Goal: Transaction & Acquisition: Purchase product/service

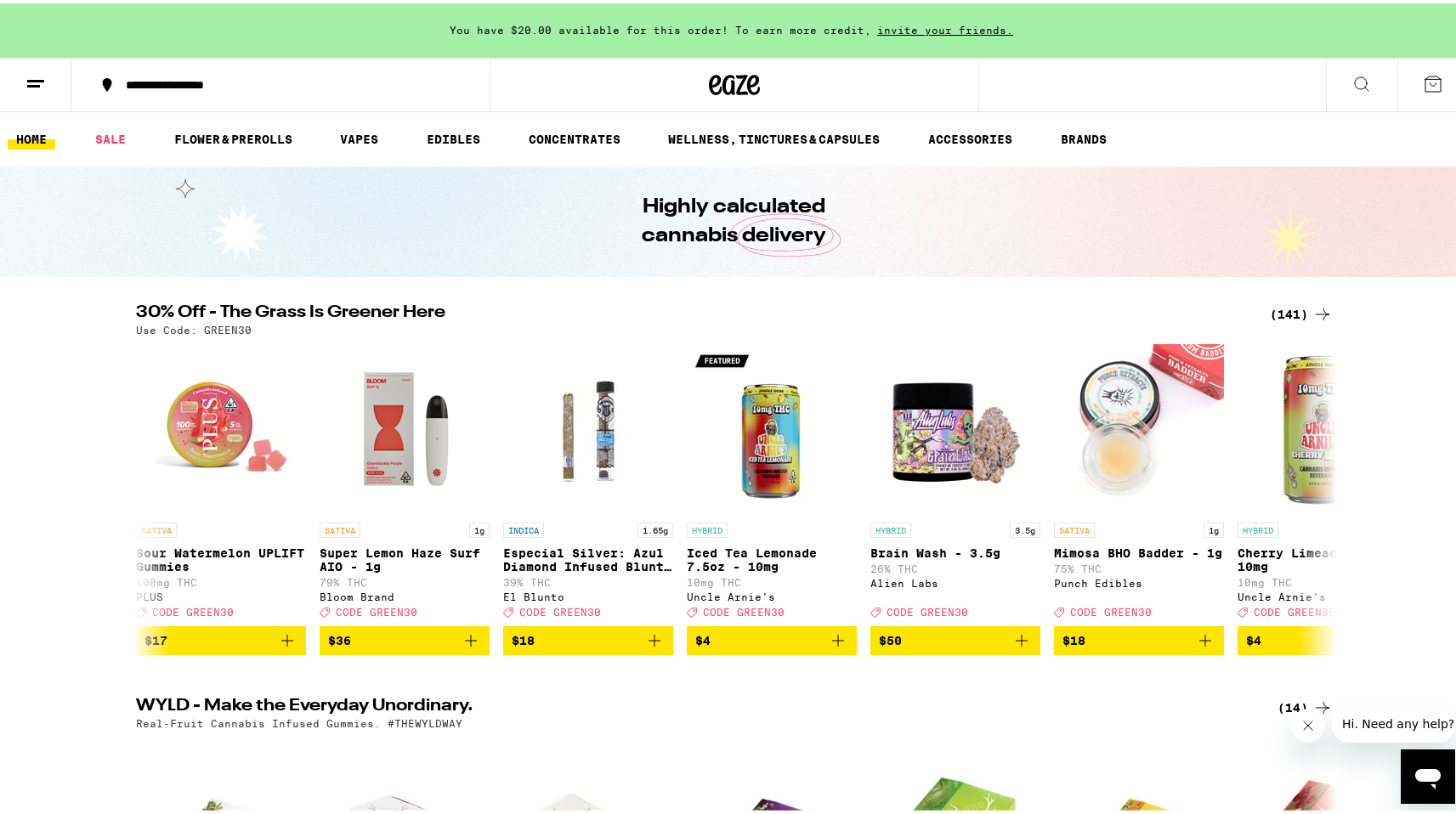
click at [33, 67] on button at bounding box center [36, 81] width 71 height 53
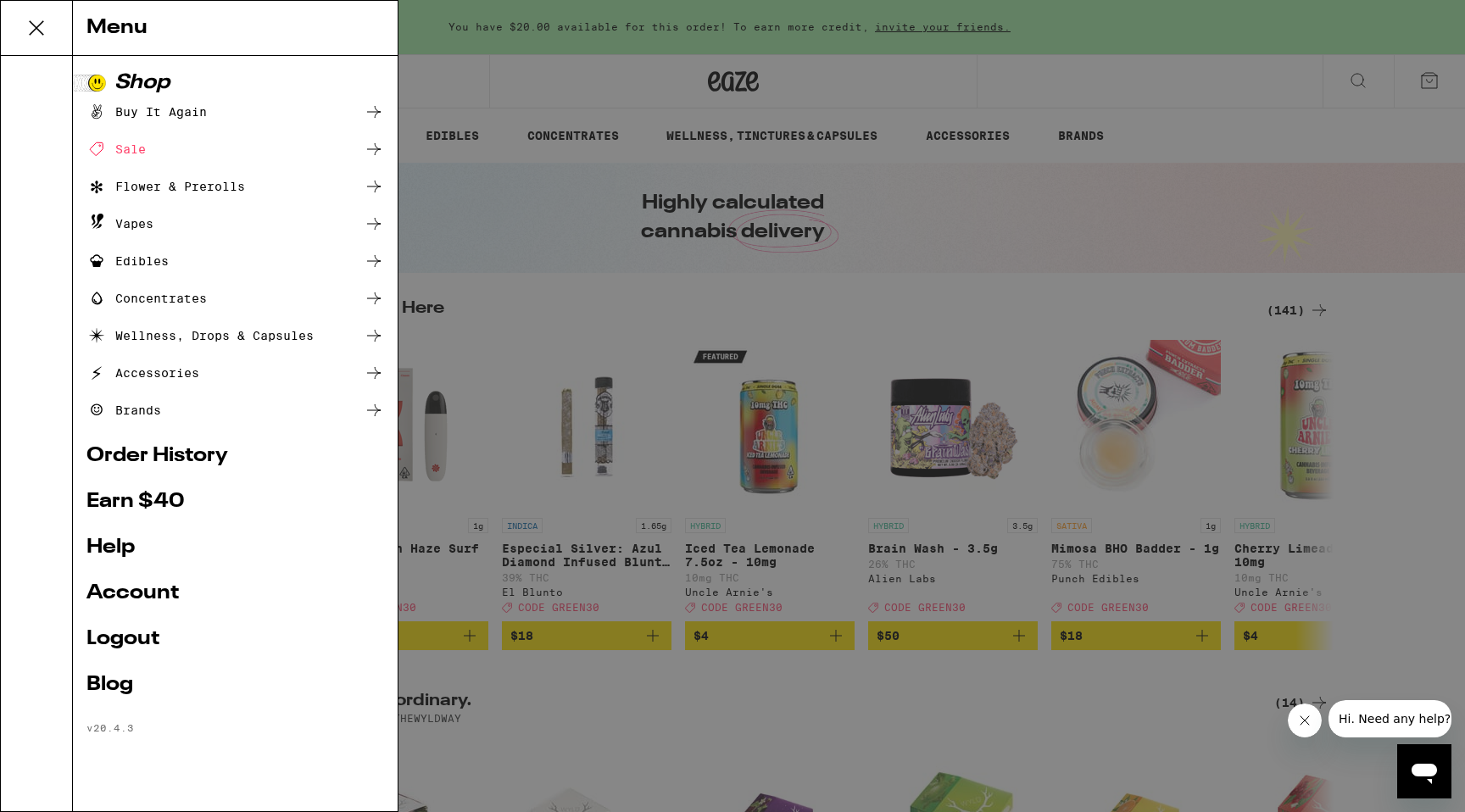
click at [124, 588] on link "Account" at bounding box center [235, 594] width 298 height 21
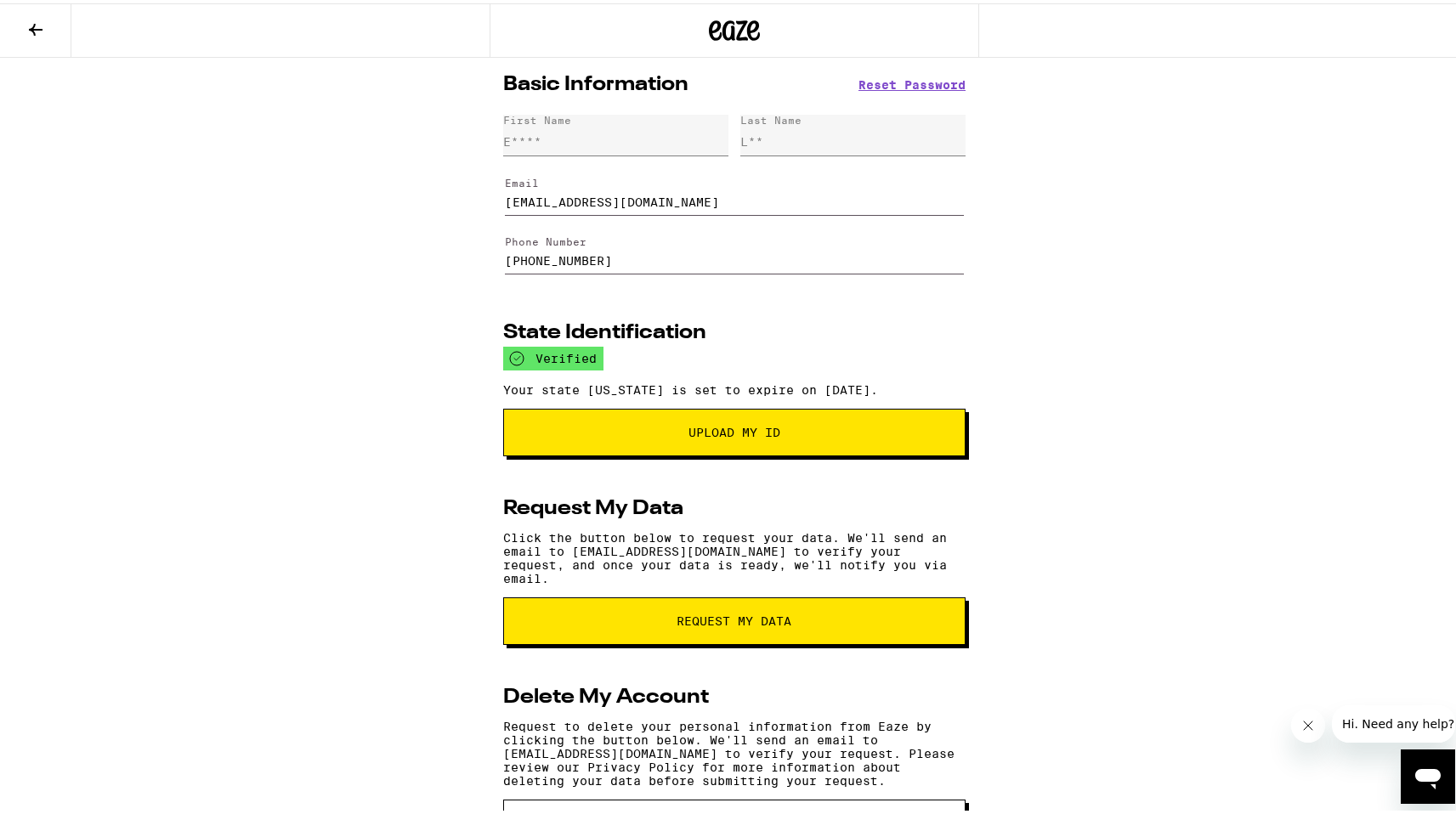
click at [41, 17] on icon at bounding box center [36, 26] width 21 height 21
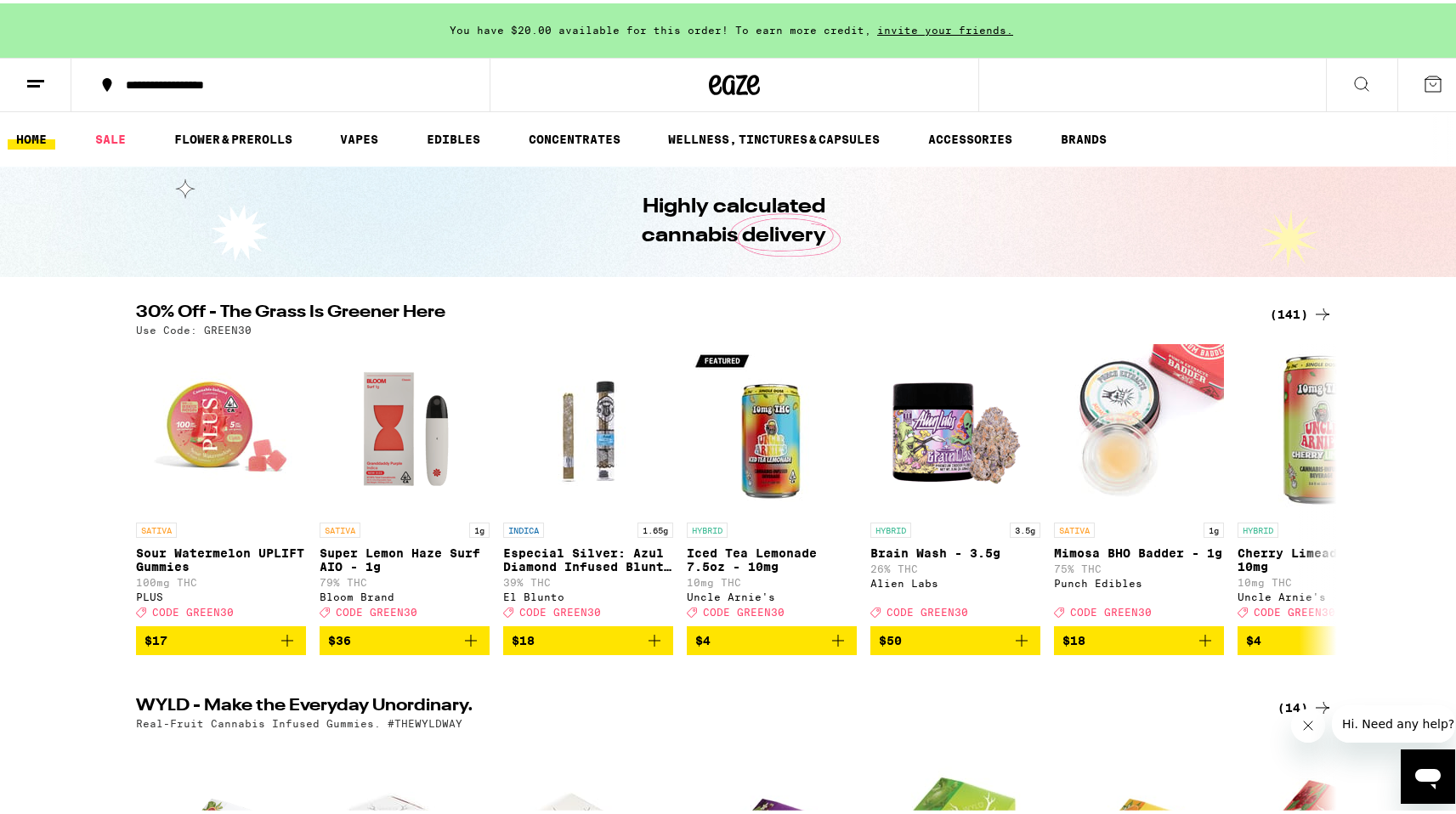
click at [1281, 311] on div "(141)" at bounding box center [1301, 311] width 63 height 21
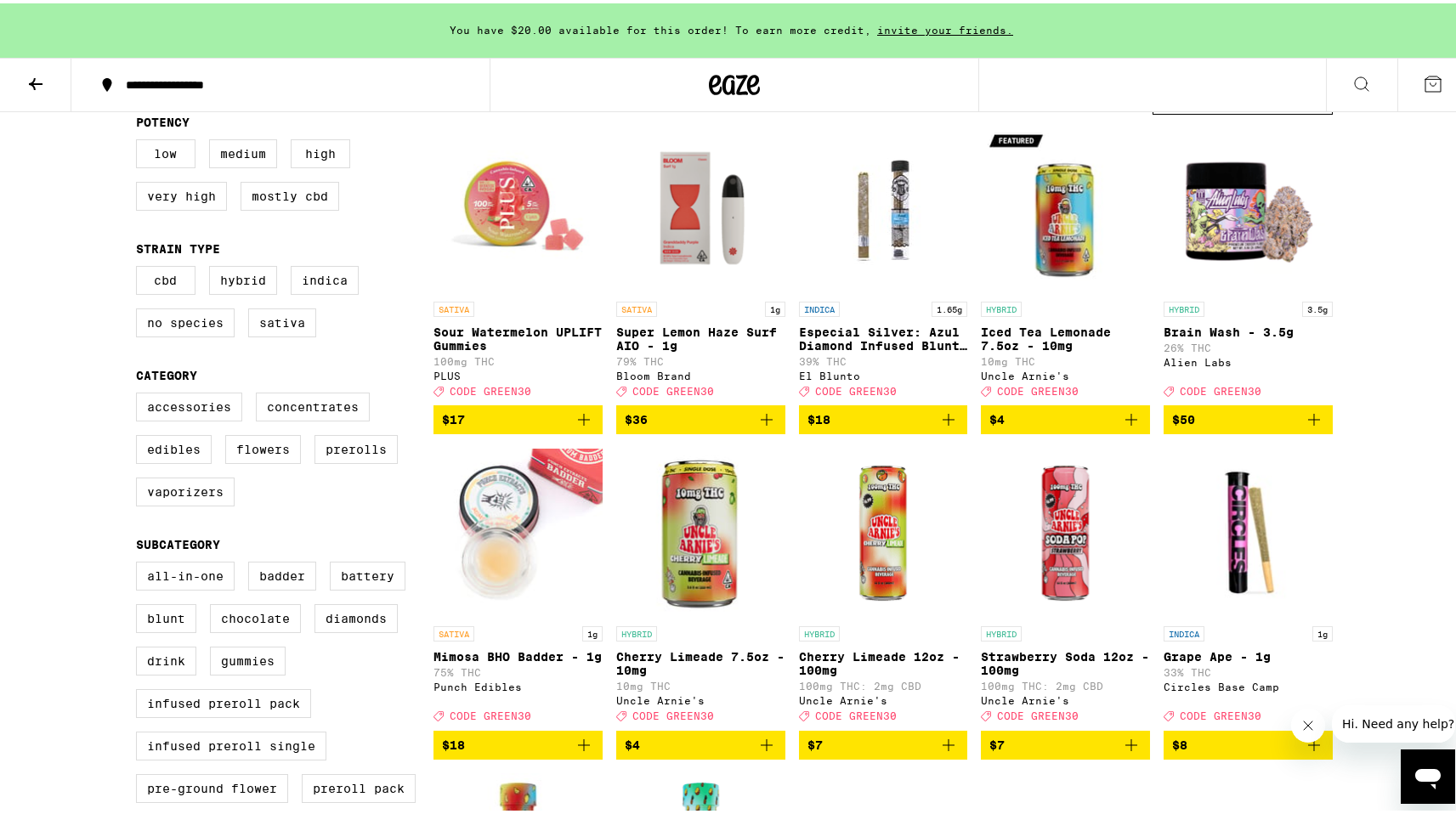
scroll to position [198, 0]
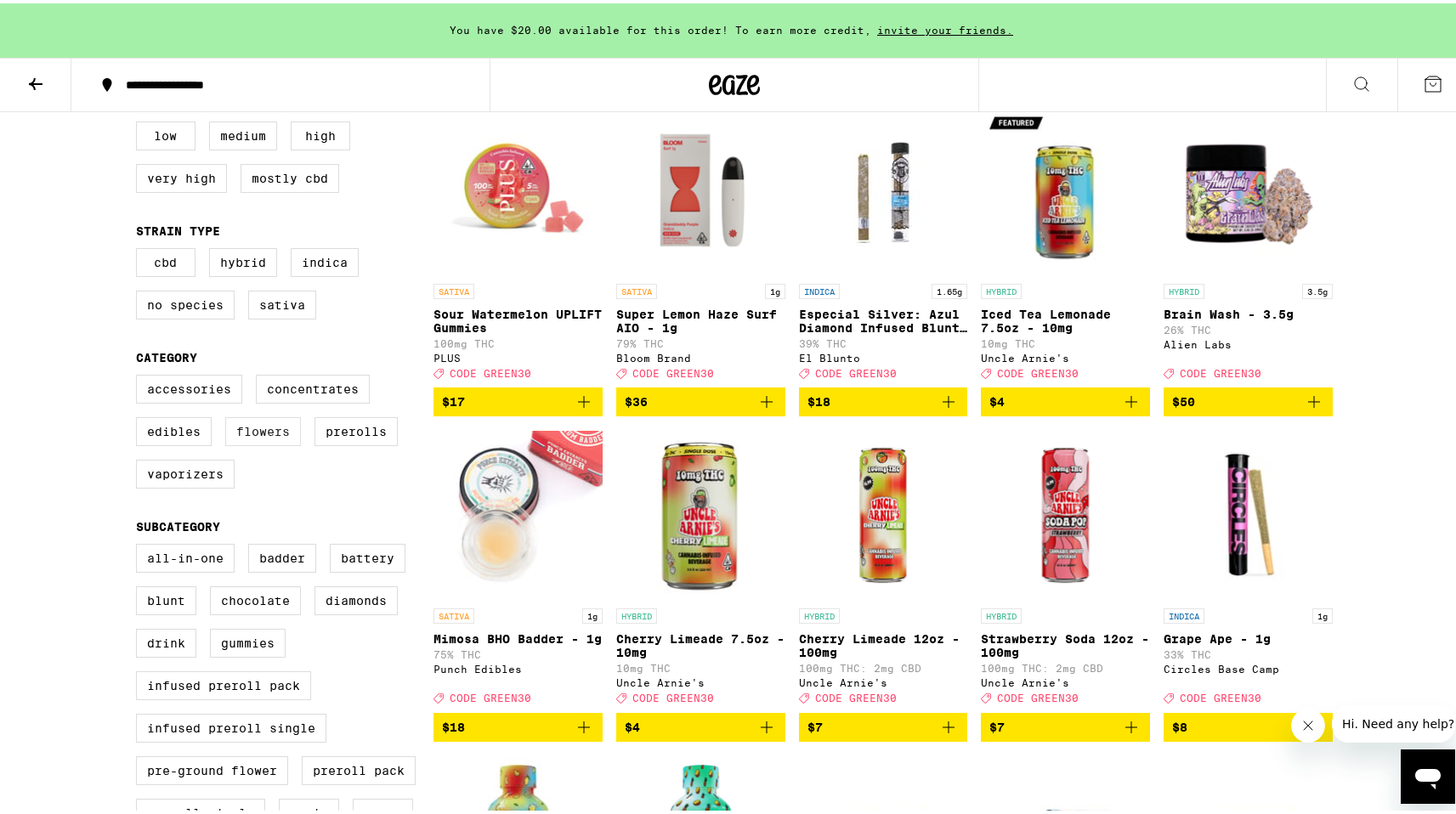
click at [273, 443] on label "Flowers" at bounding box center [263, 428] width 76 height 29
click at [140, 374] on input "Flowers" at bounding box center [139, 374] width 1 height 1
checkbox input "true"
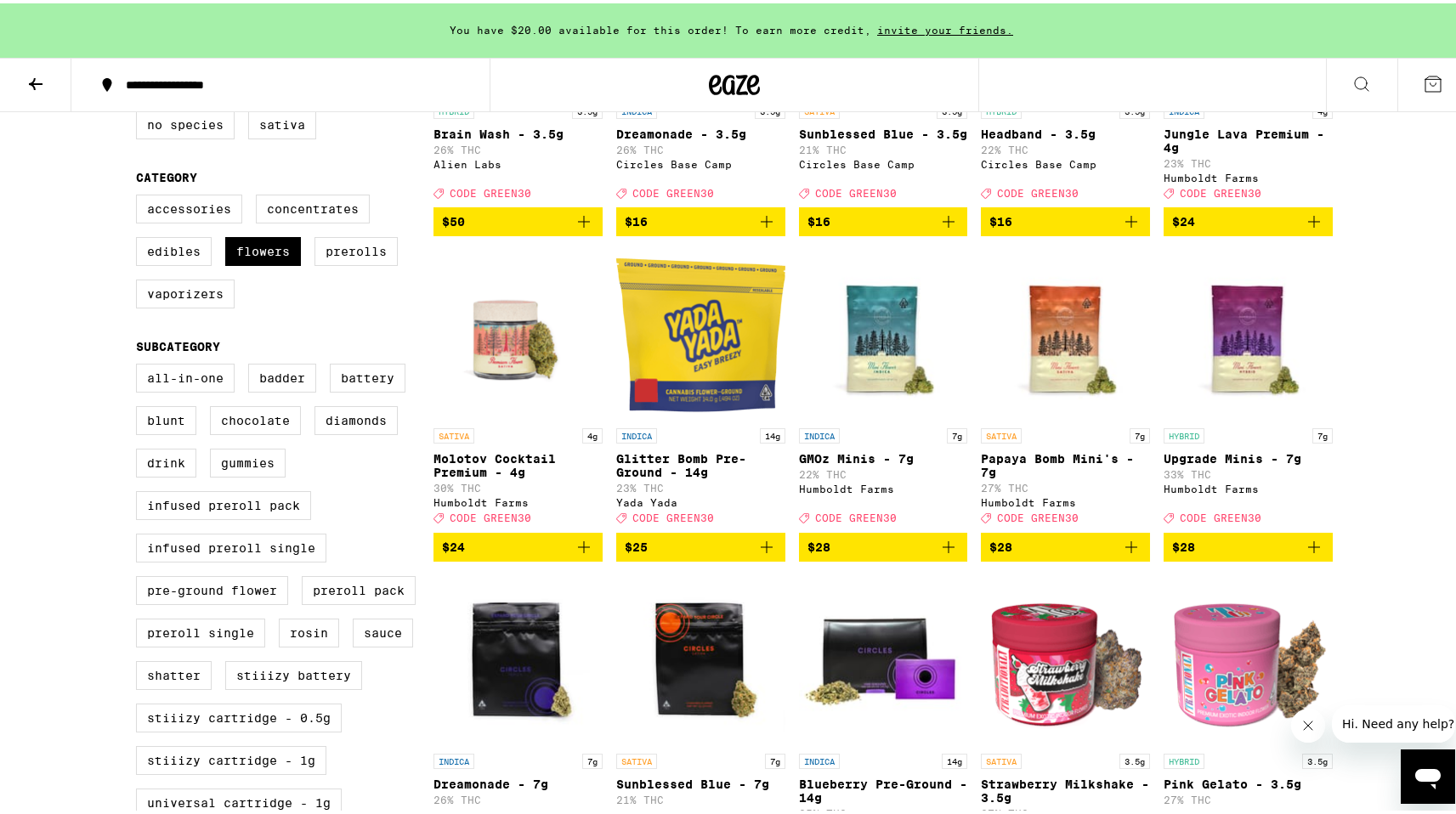
scroll to position [371, 0]
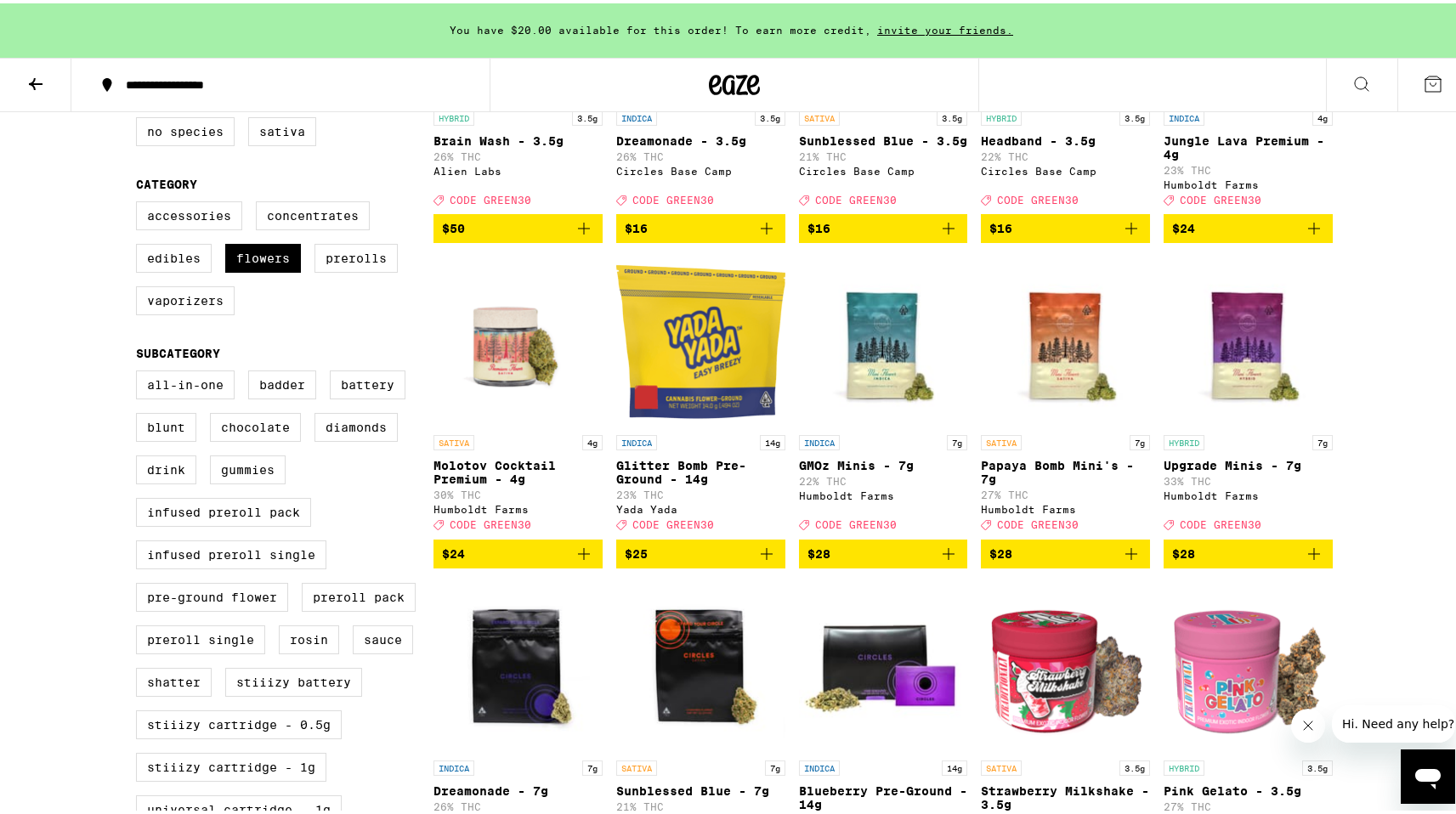
click at [1212, 560] on span "$28" at bounding box center [1247, 551] width 153 height 21
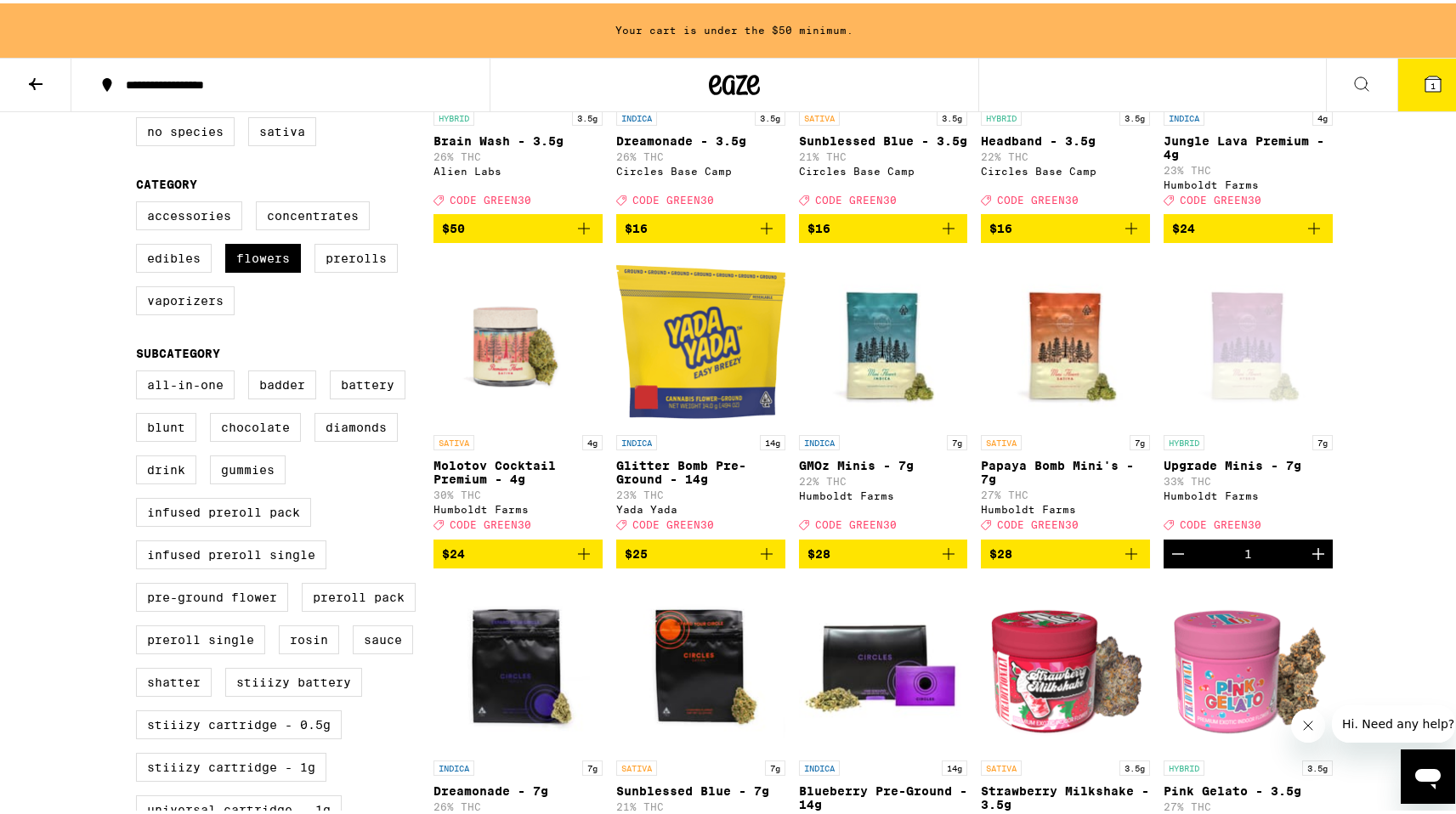
click at [520, 560] on span "$24" at bounding box center [517, 551] width 153 height 21
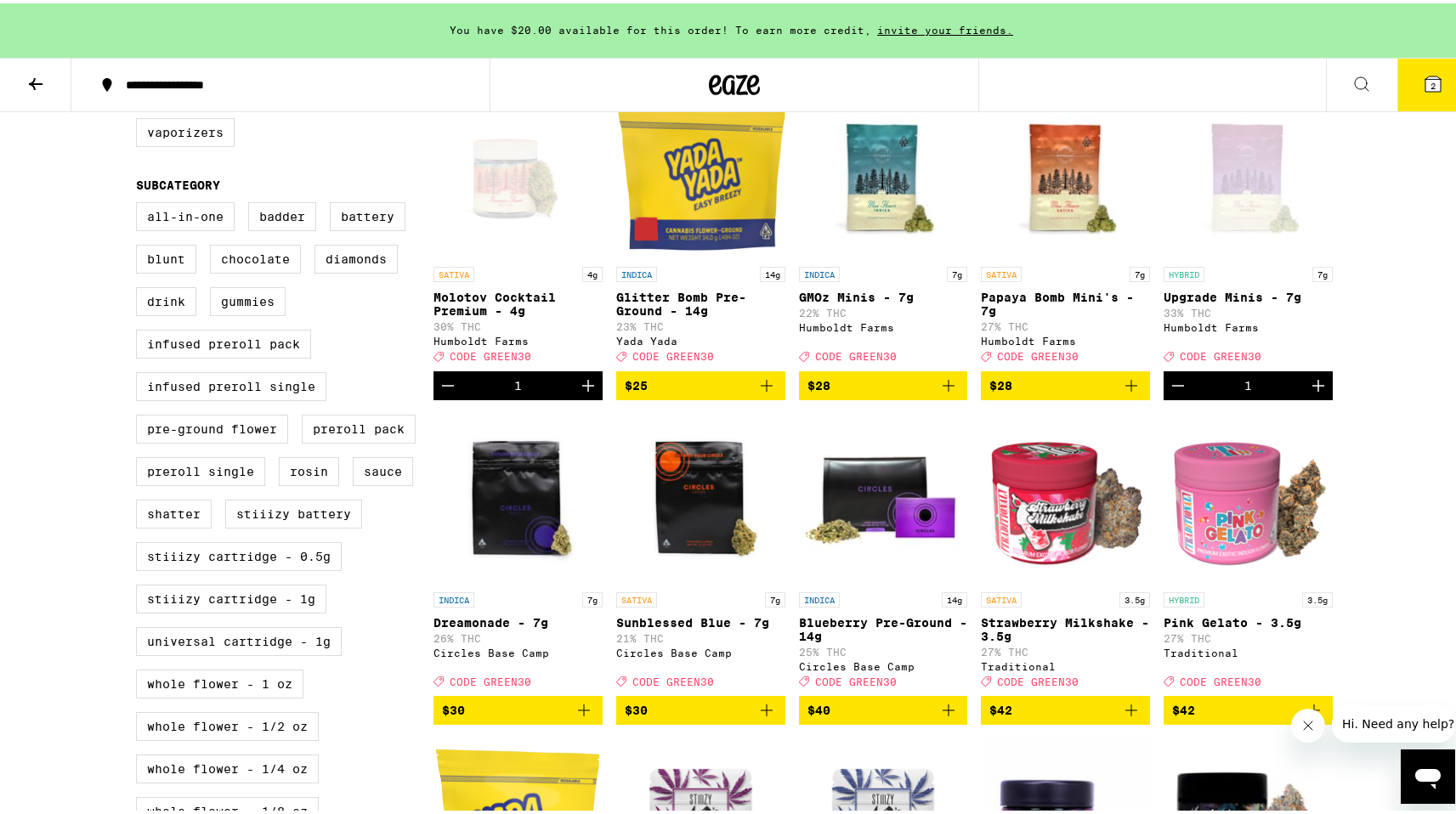
scroll to position [539, 0]
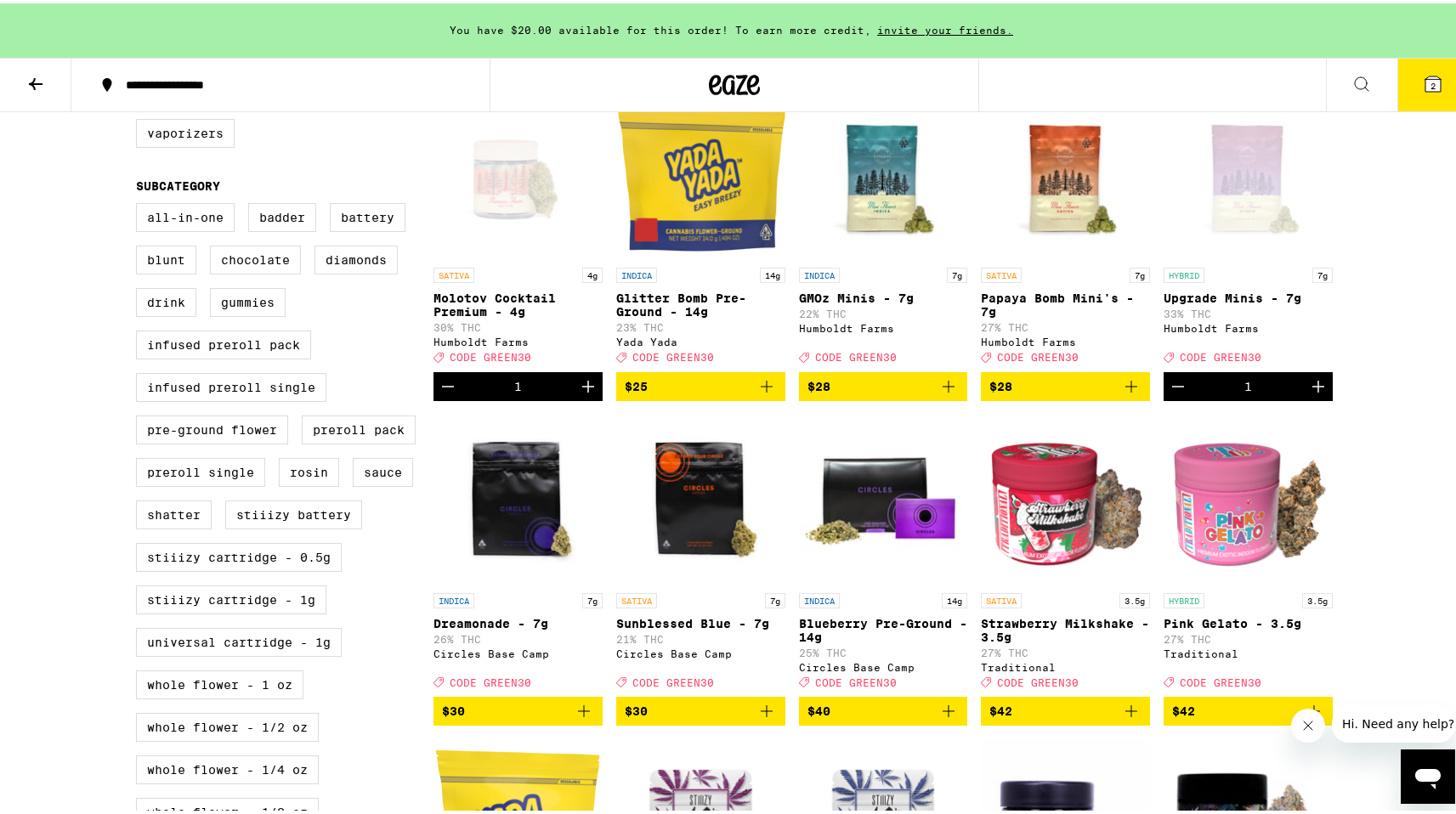
click at [442, 384] on icon "Decrement" at bounding box center [447, 384] width 12 height 0
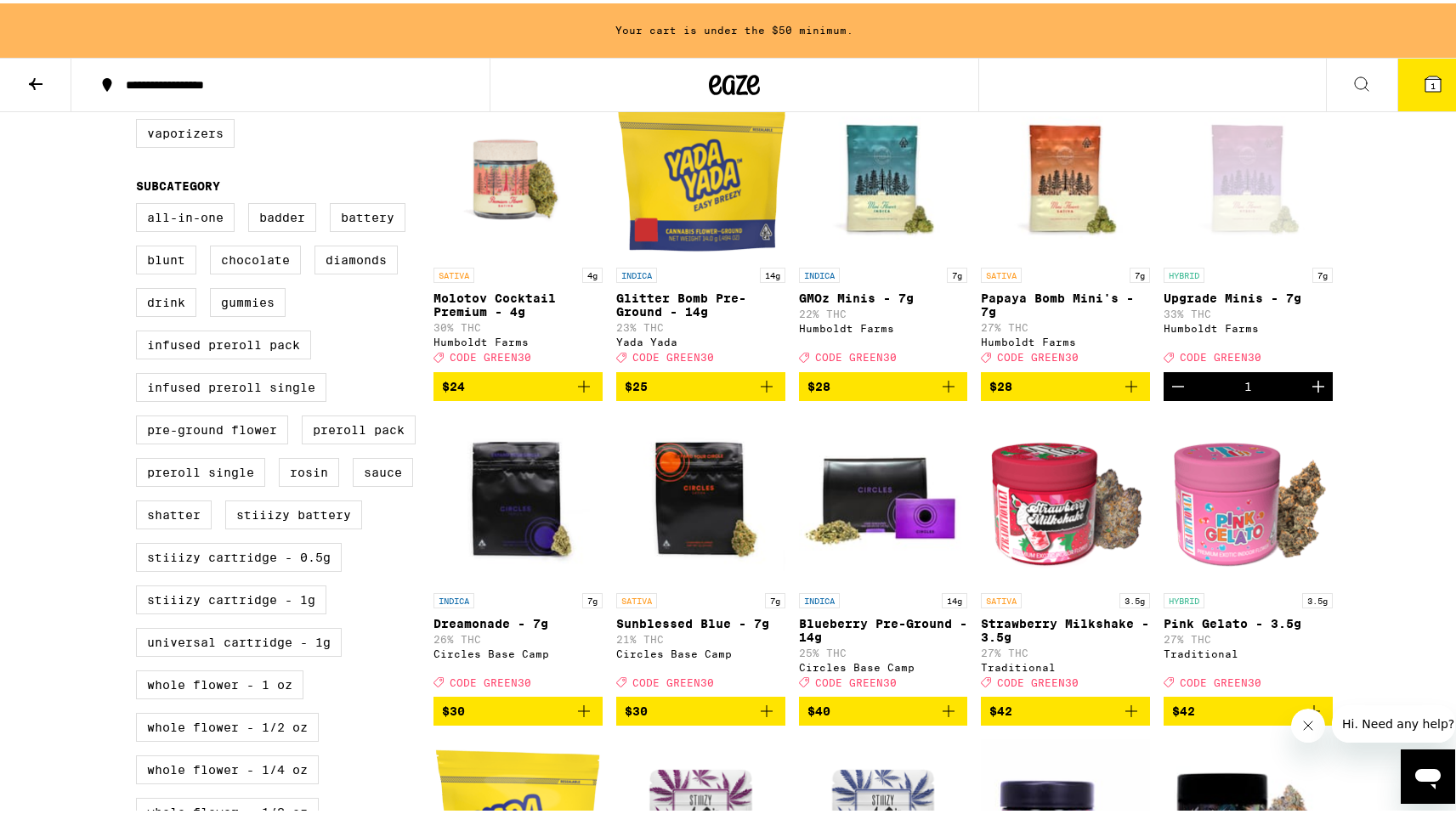
click at [578, 393] on icon "Add to bag" at bounding box center [584, 384] width 21 height 21
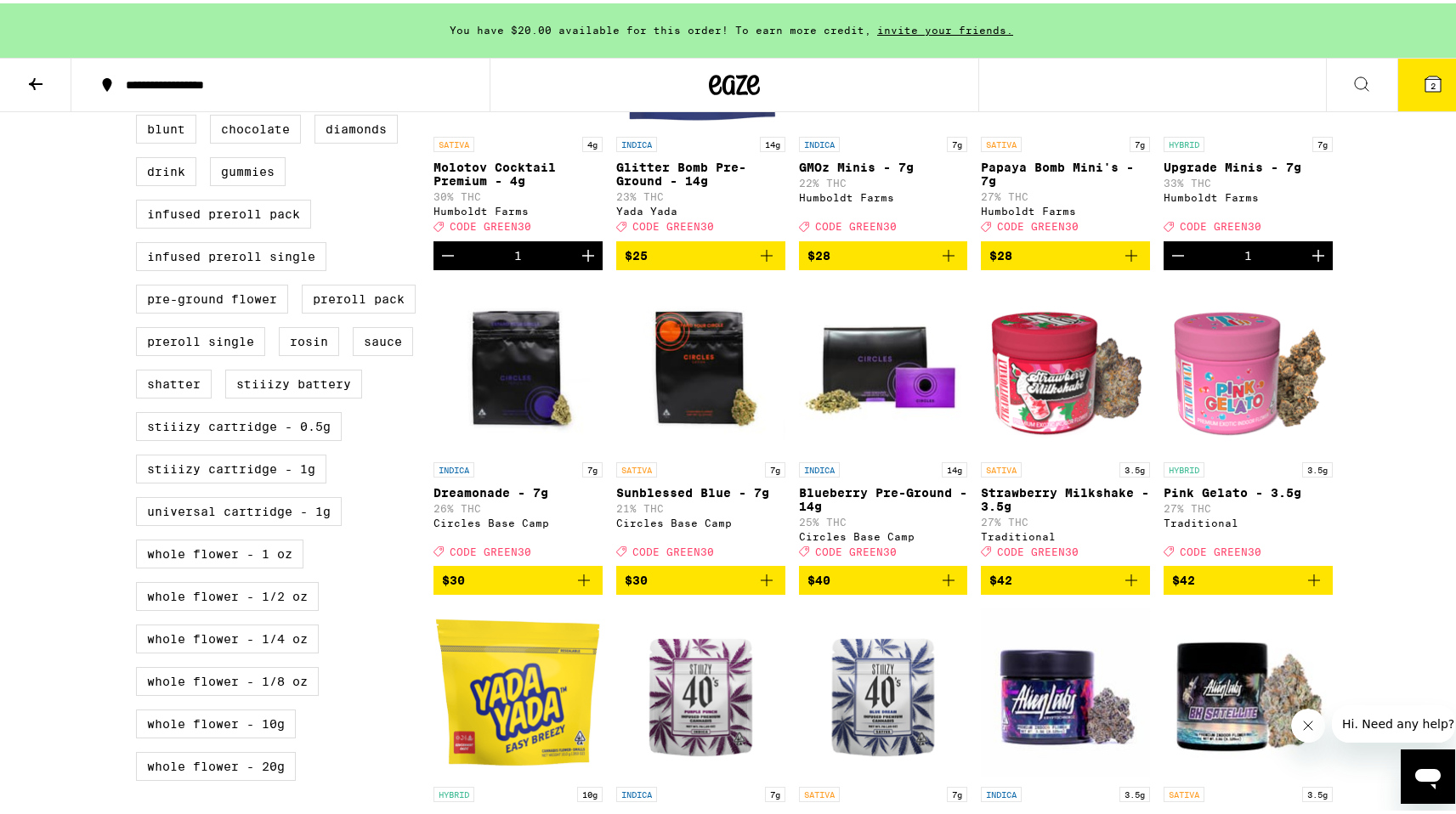
scroll to position [0, 0]
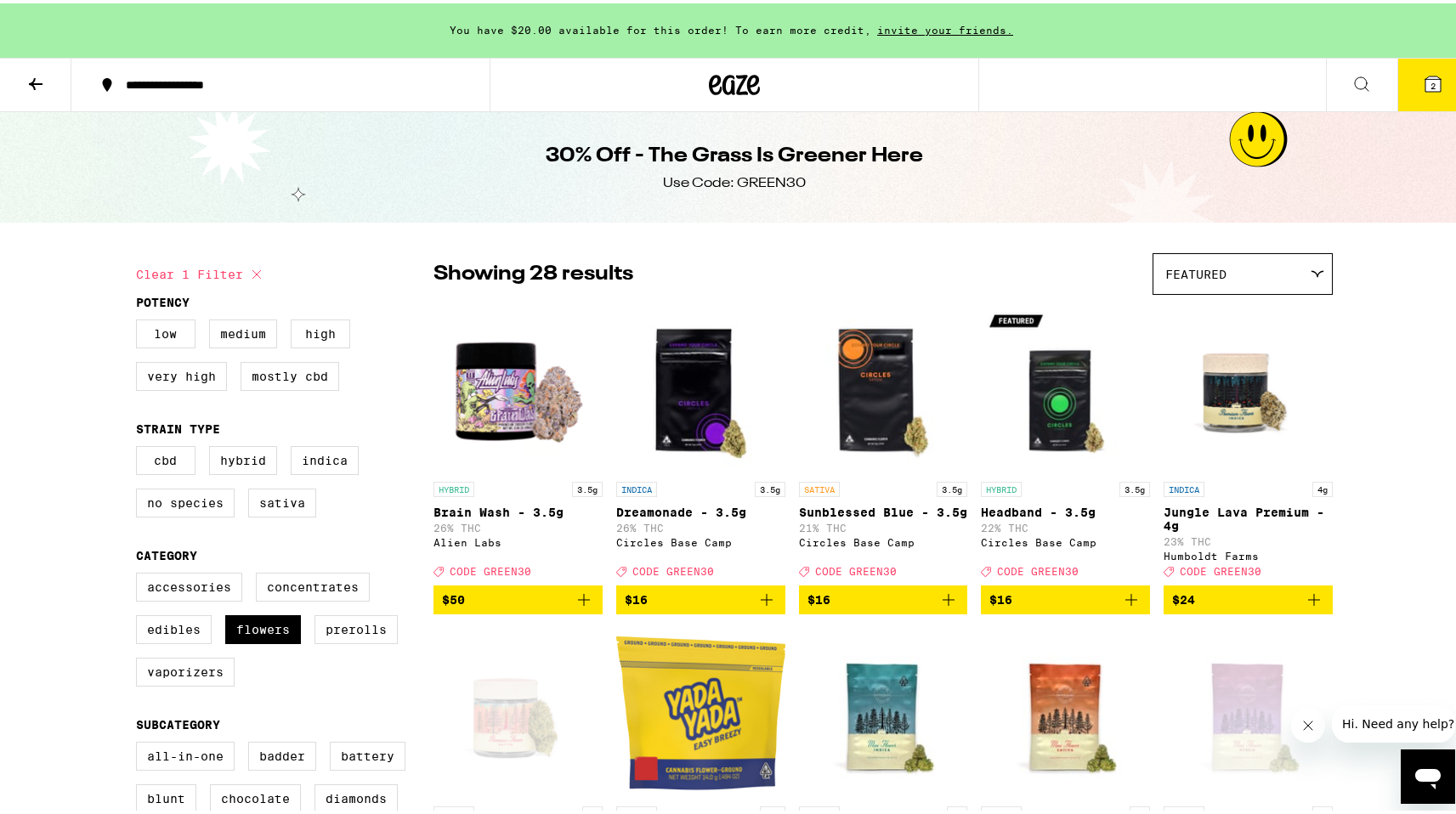
click at [319, 583] on fieldset "Category Accessories Concentrates Edibles Flowers Prerolls Vaporizers" at bounding box center [284, 621] width 298 height 152
click at [304, 598] on label "Concentrates" at bounding box center [313, 583] width 114 height 29
click at [140, 573] on input "Concentrates" at bounding box center [139, 572] width 1 height 1
checkbox input "true"
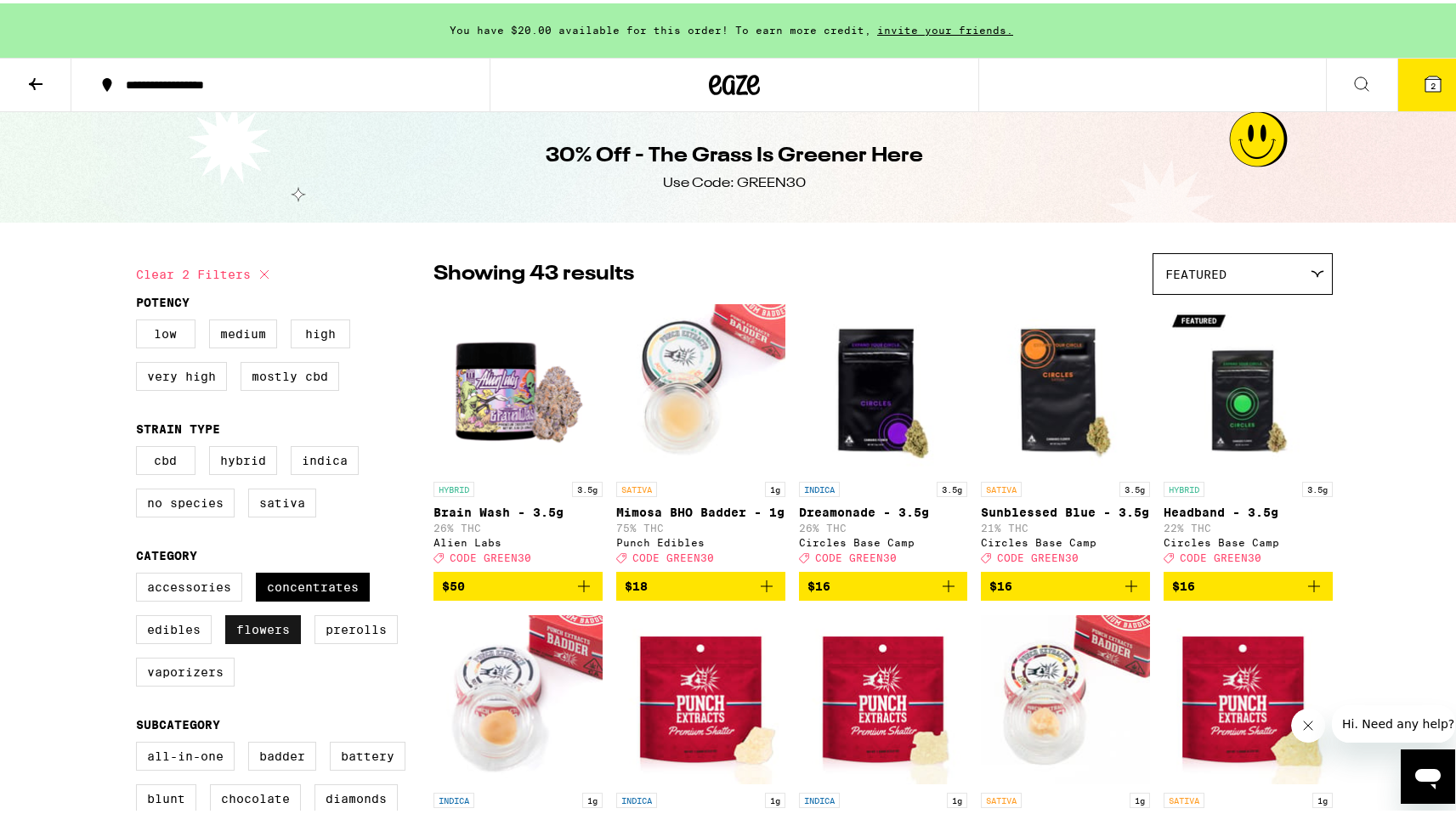
click at [254, 641] on label "Flowers" at bounding box center [263, 626] width 76 height 29
click at [140, 573] on input "Flowers" at bounding box center [139, 572] width 1 height 1
checkbox input "false"
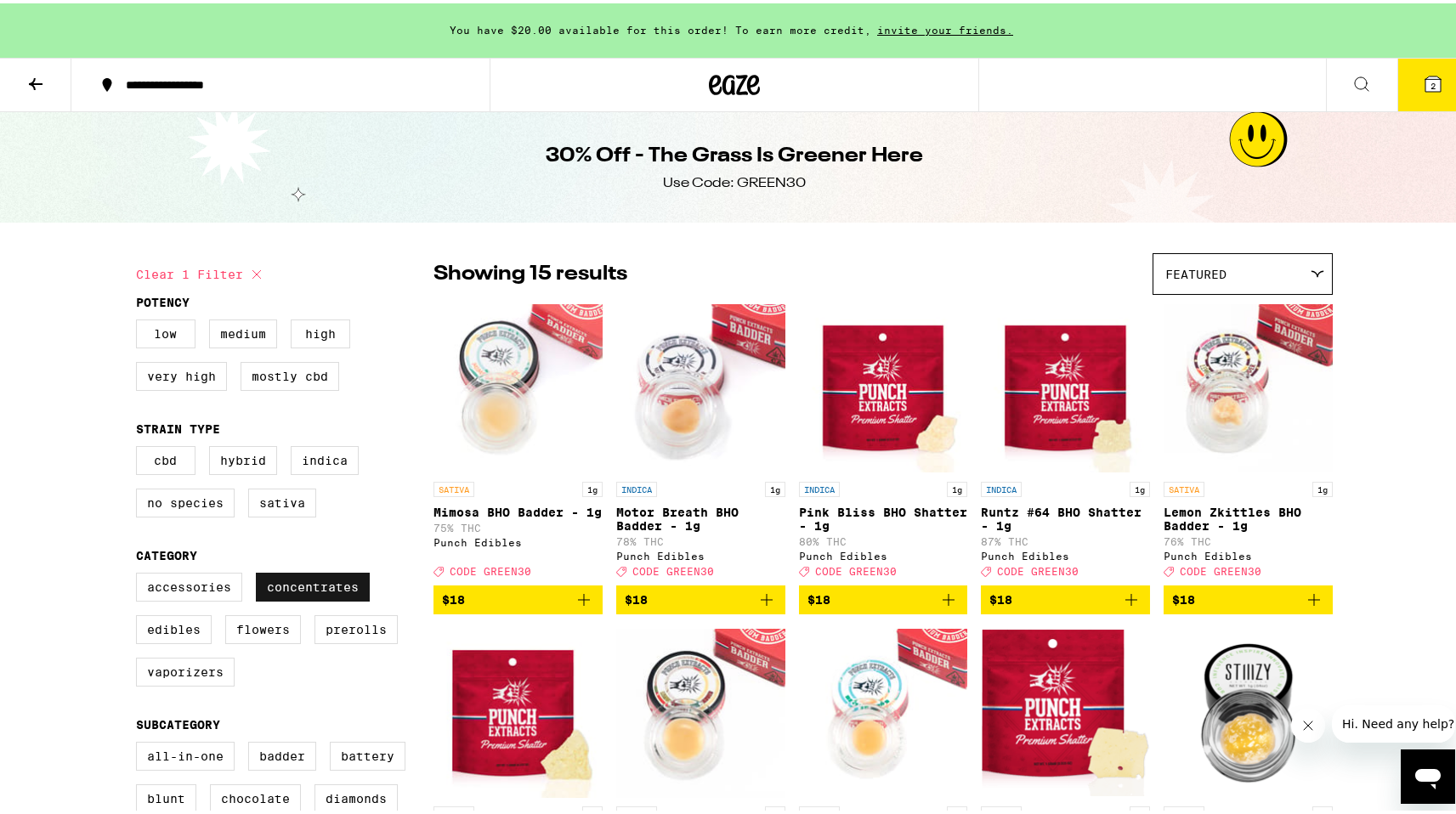
click at [299, 598] on label "Concentrates" at bounding box center [313, 583] width 114 height 29
click at [140, 573] on input "Concentrates" at bounding box center [139, 572] width 1 height 1
checkbox input "false"
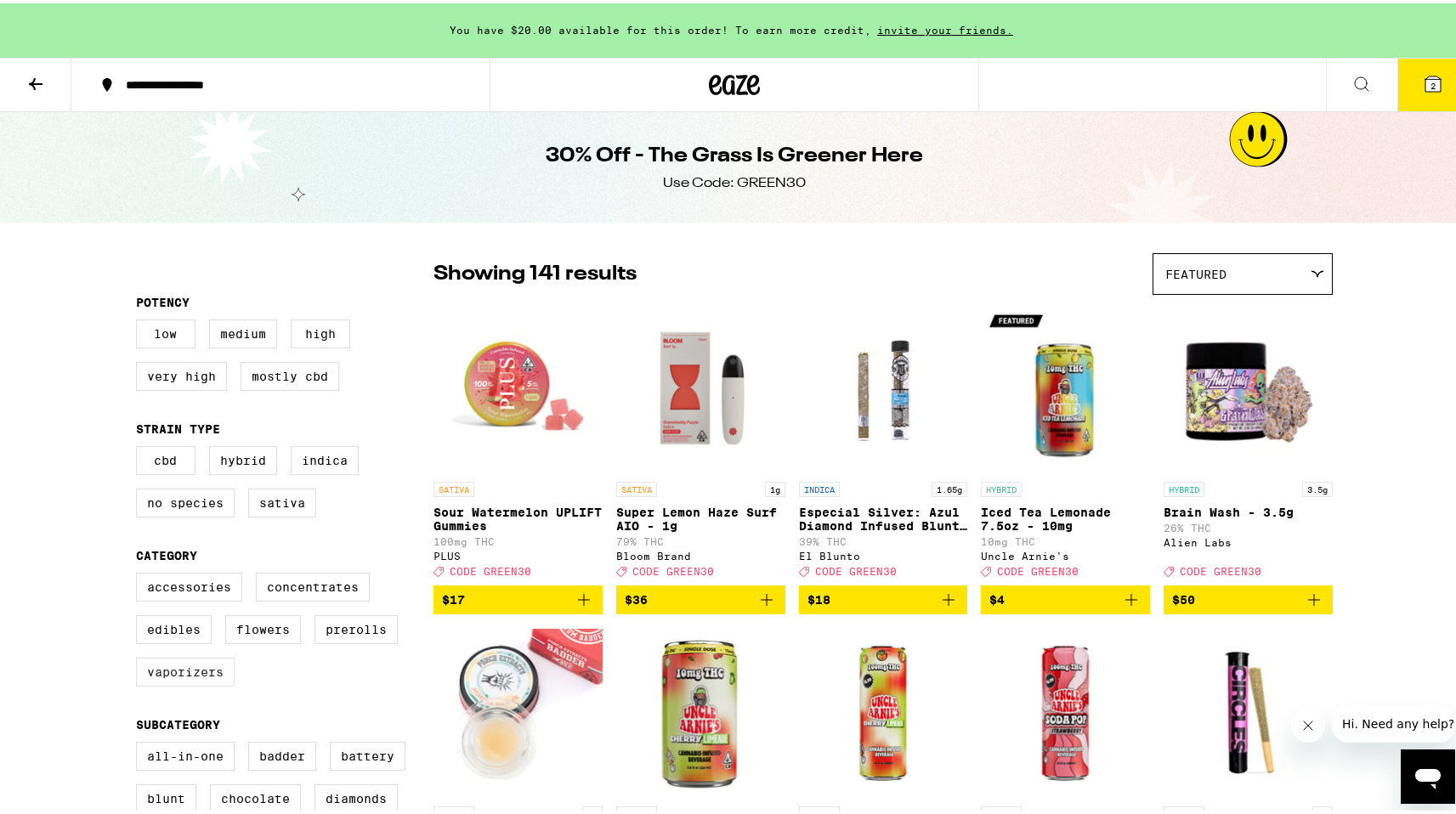
click at [152, 683] on label "Vaporizers" at bounding box center [184, 668] width 98 height 29
click at [140, 573] on input "Vaporizers" at bounding box center [139, 572] width 1 height 1
checkbox input "true"
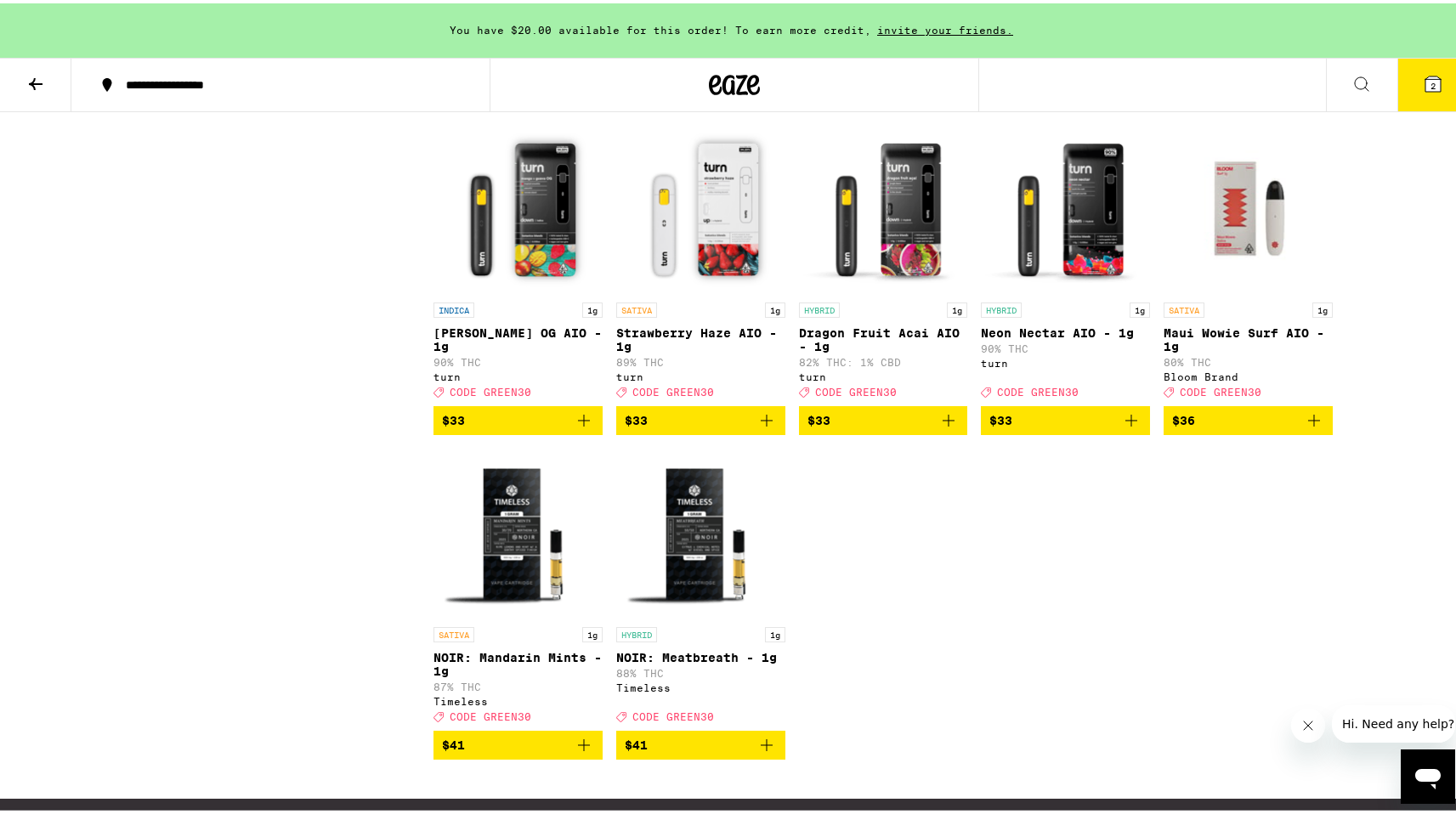
scroll to position [2790, 0]
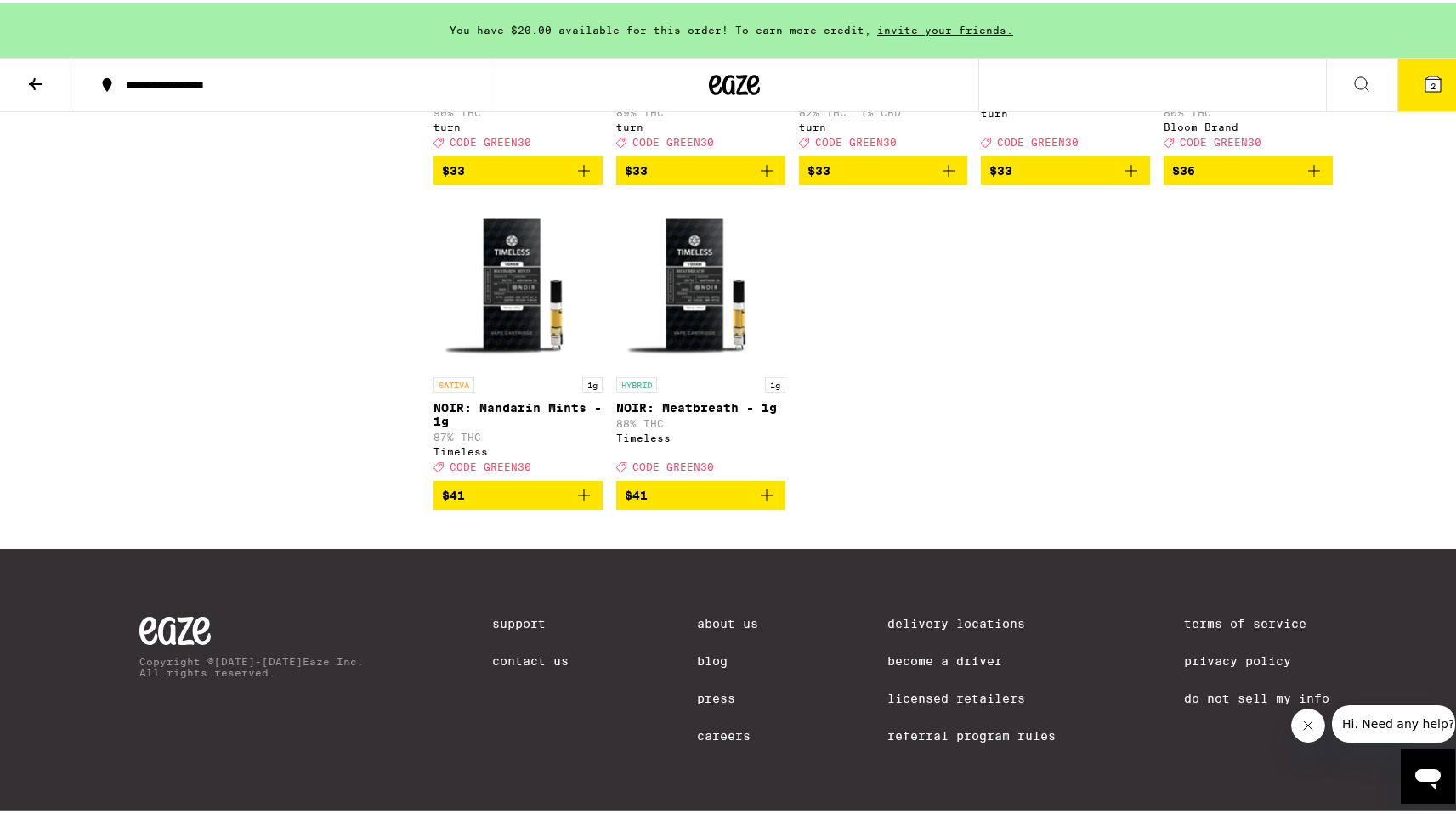
click at [531, 409] on p "NOIR: Mandarin Mints - 1g" at bounding box center [517, 411] width 169 height 27
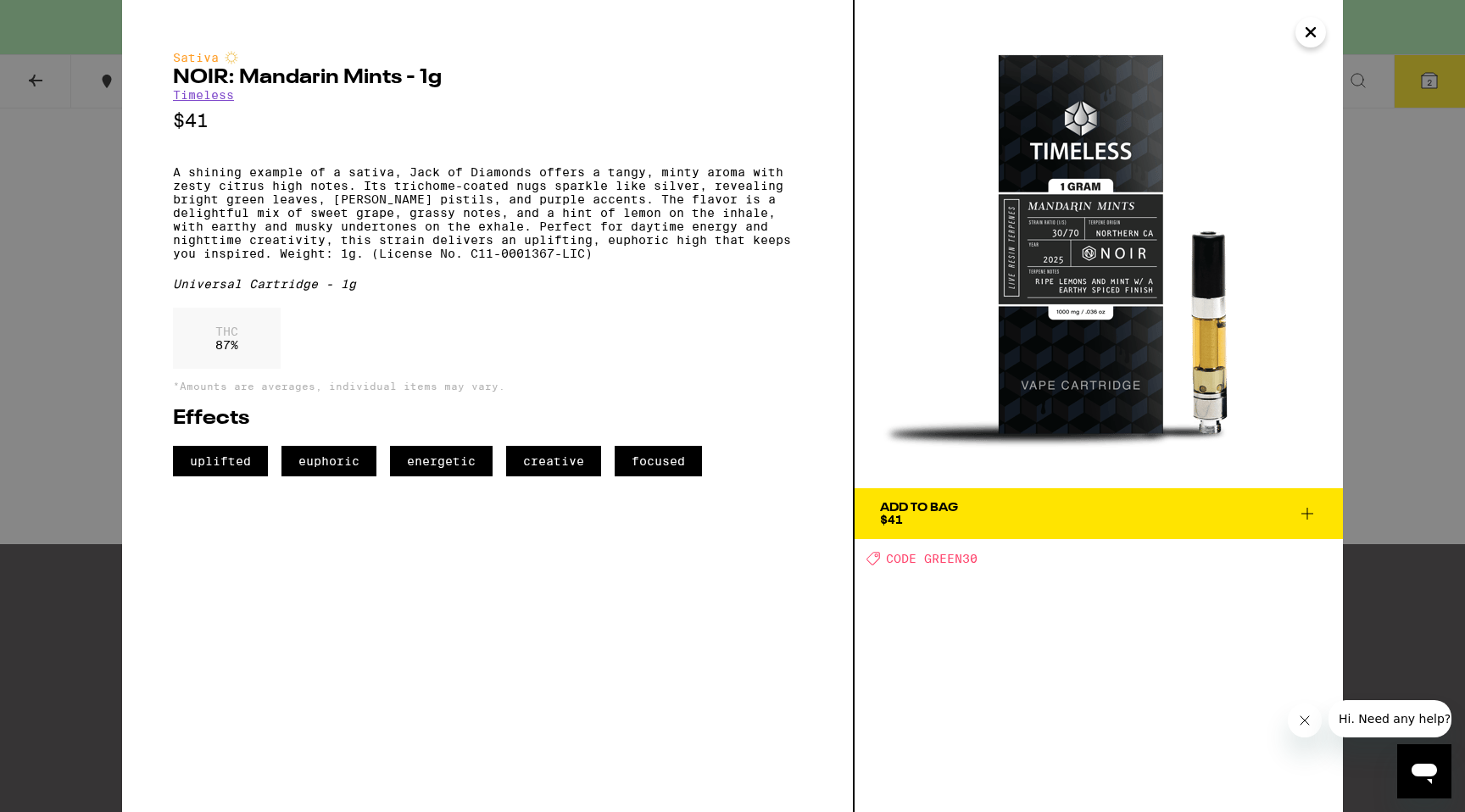
click at [21, 473] on div "Sativa NOIR: Mandarin Mints - 1g Timeless $41 A shining example of a sativa, Ja…" at bounding box center [732, 406] width 1465 height 812
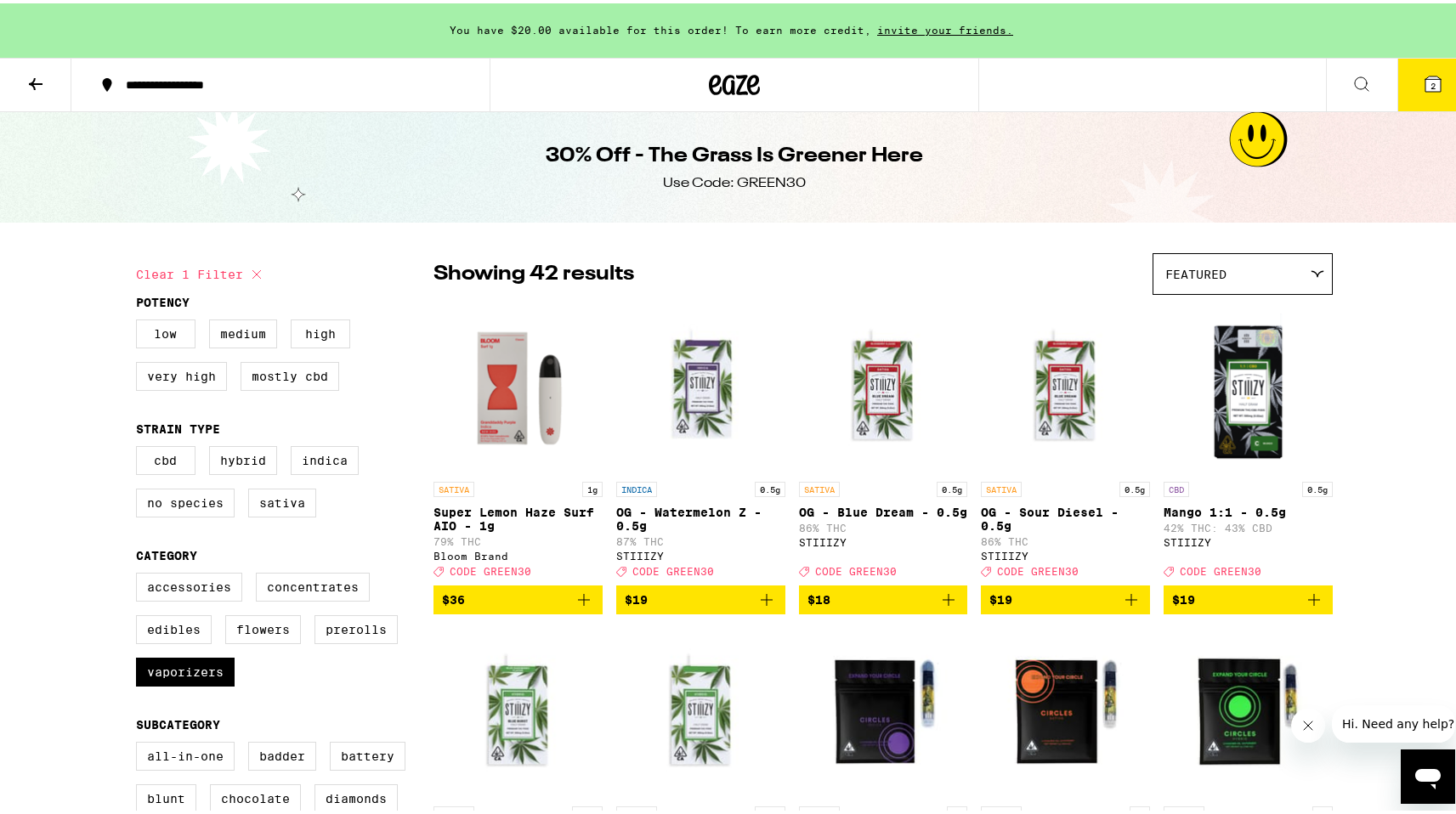
click at [754, 75] on div at bounding box center [734, 81] width 489 height 54
click at [732, 76] on icon at bounding box center [734, 81] width 51 height 31
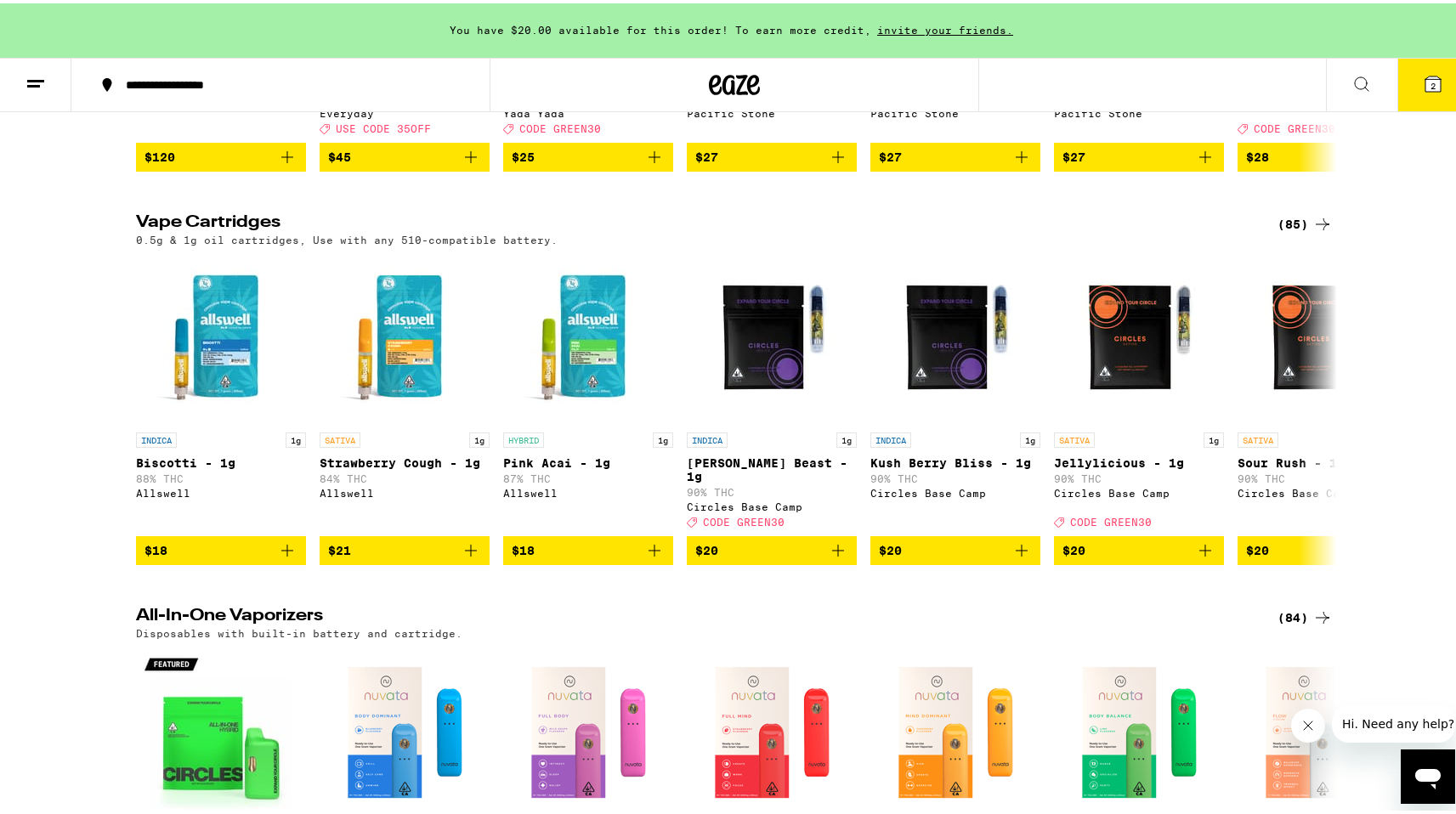
scroll to position [2412, 0]
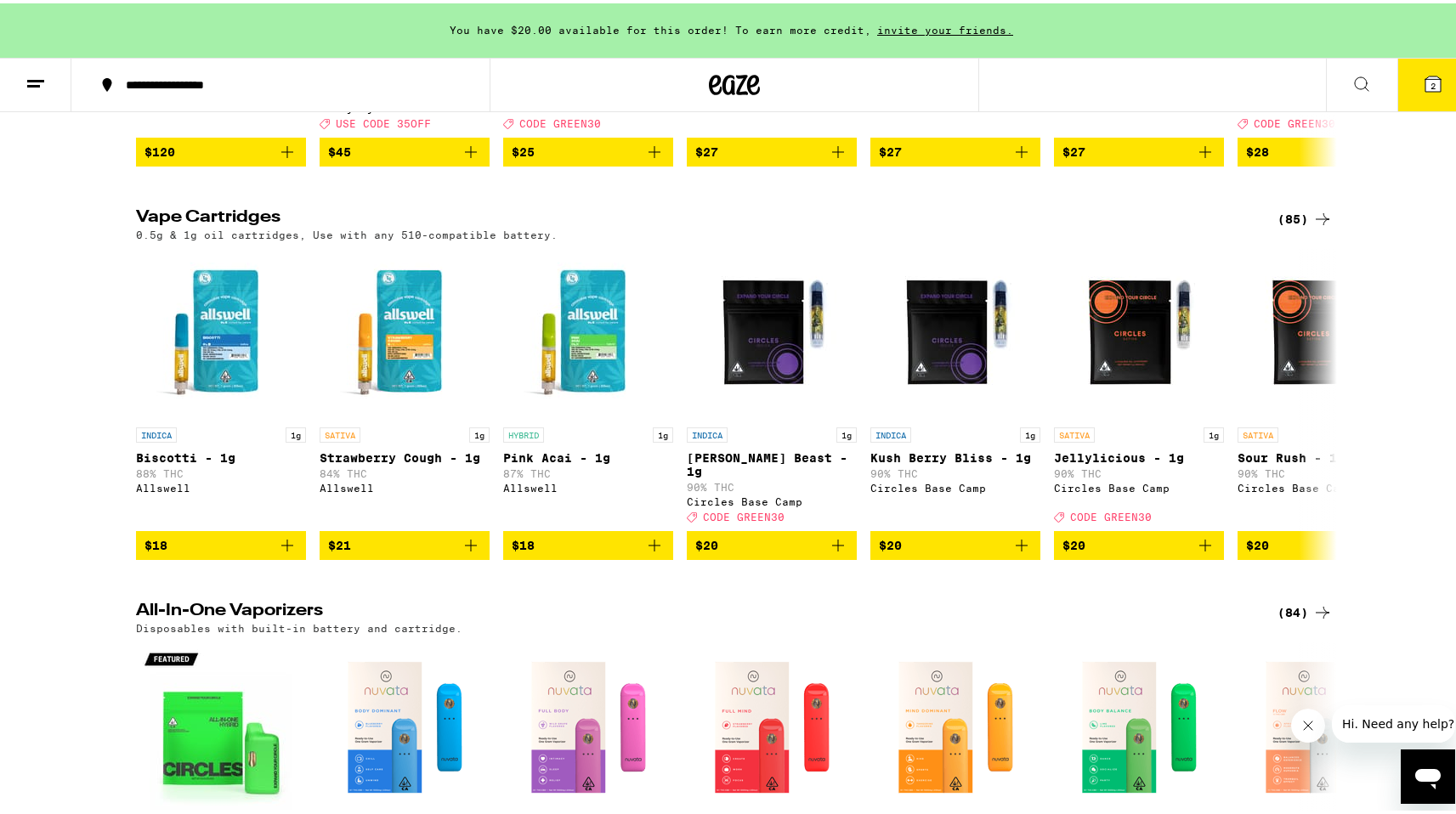
click at [1312, 226] on icon at bounding box center [1322, 216] width 21 height 21
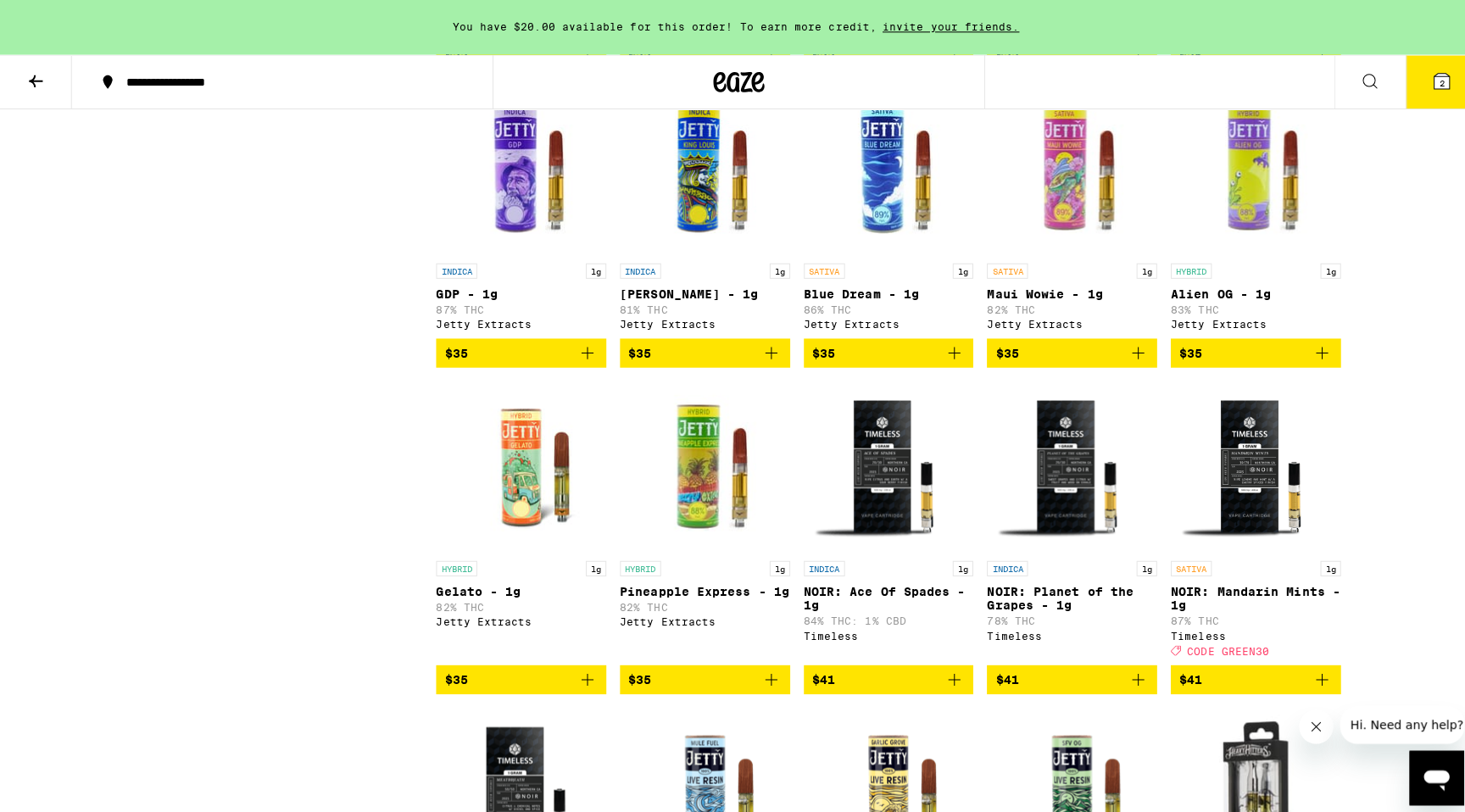
scroll to position [3679, 0]
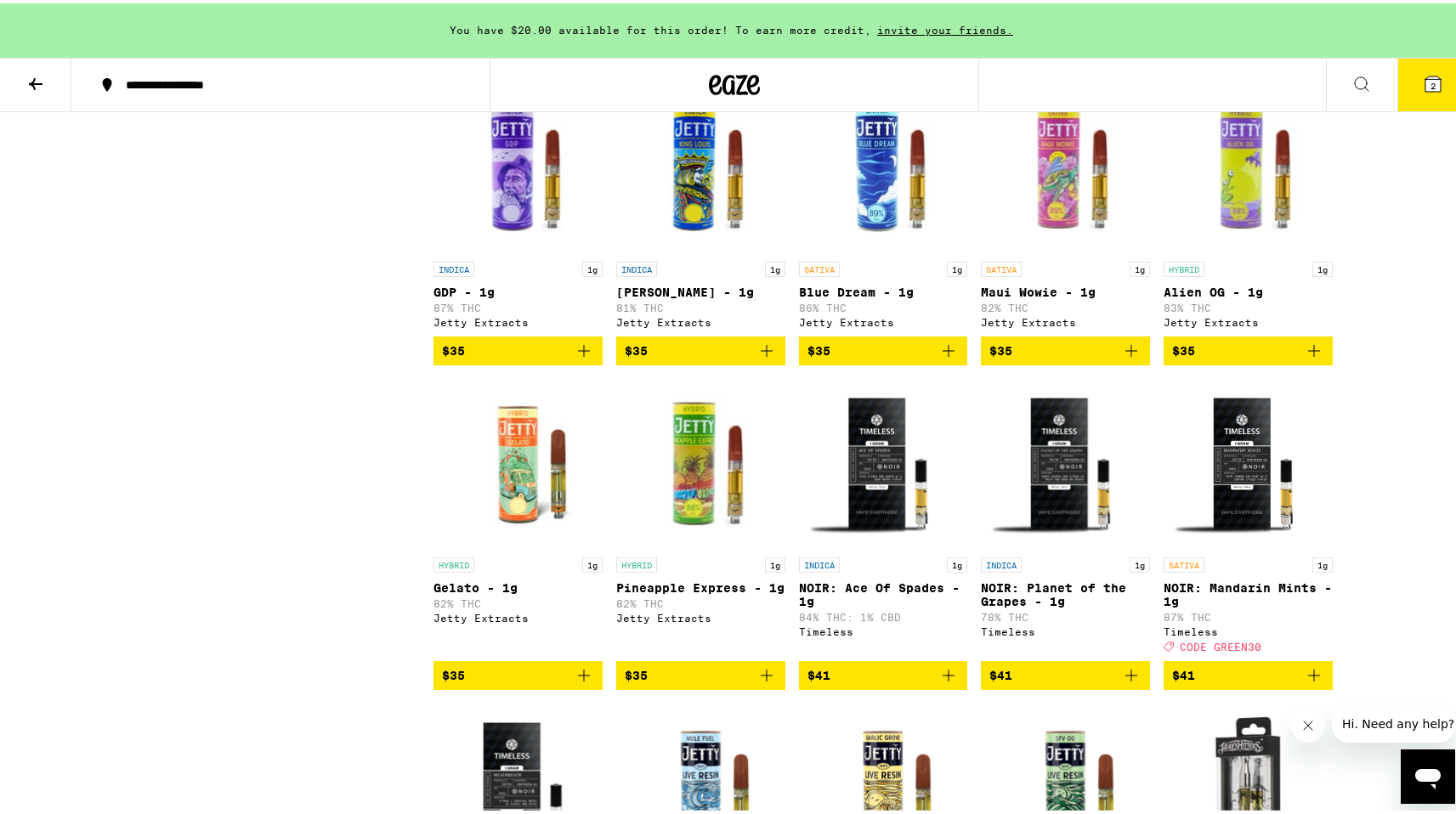
click at [546, 682] on span "$35" at bounding box center [517, 672] width 153 height 21
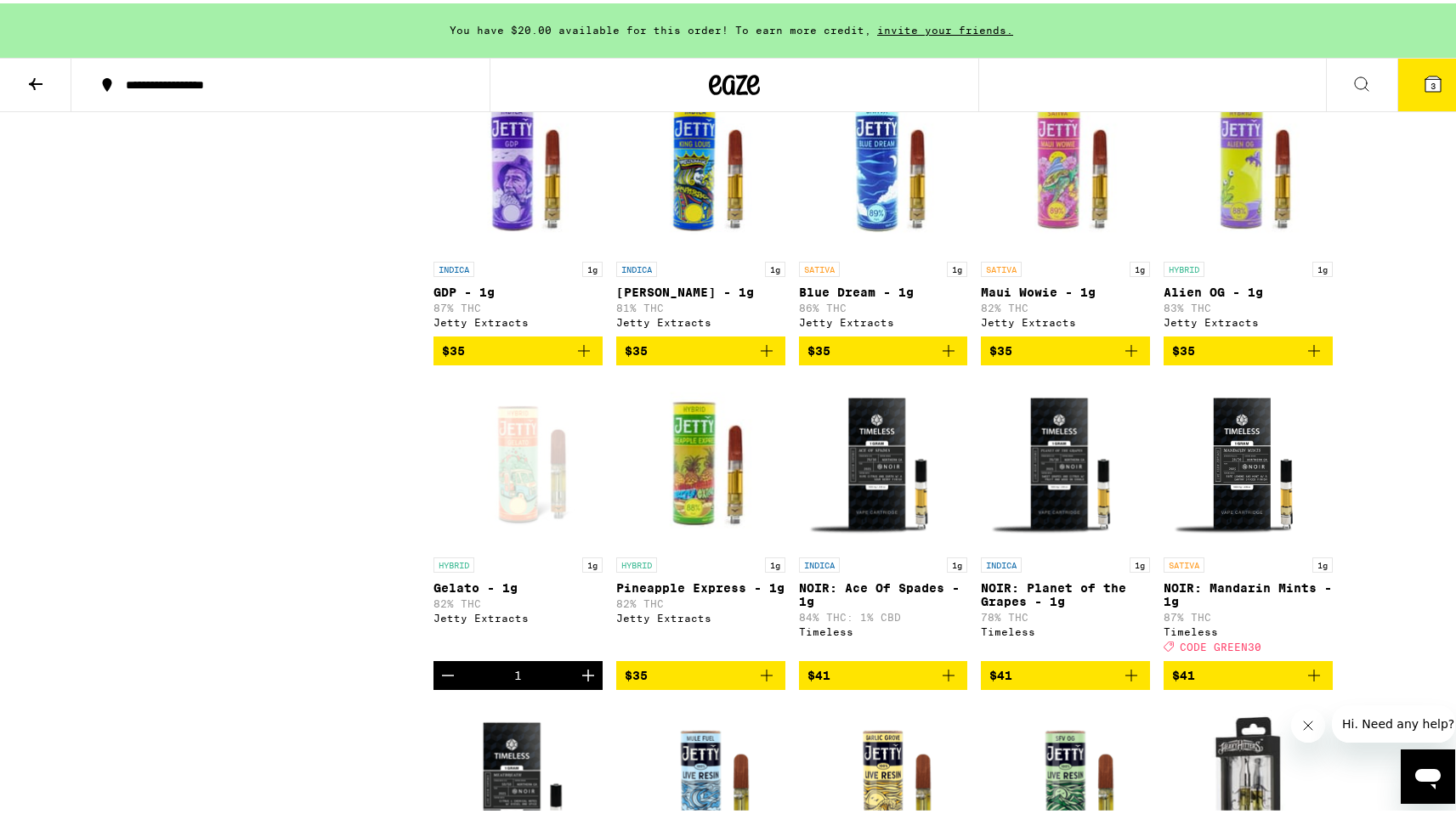
click at [1426, 70] on icon at bounding box center [1433, 80] width 21 height 21
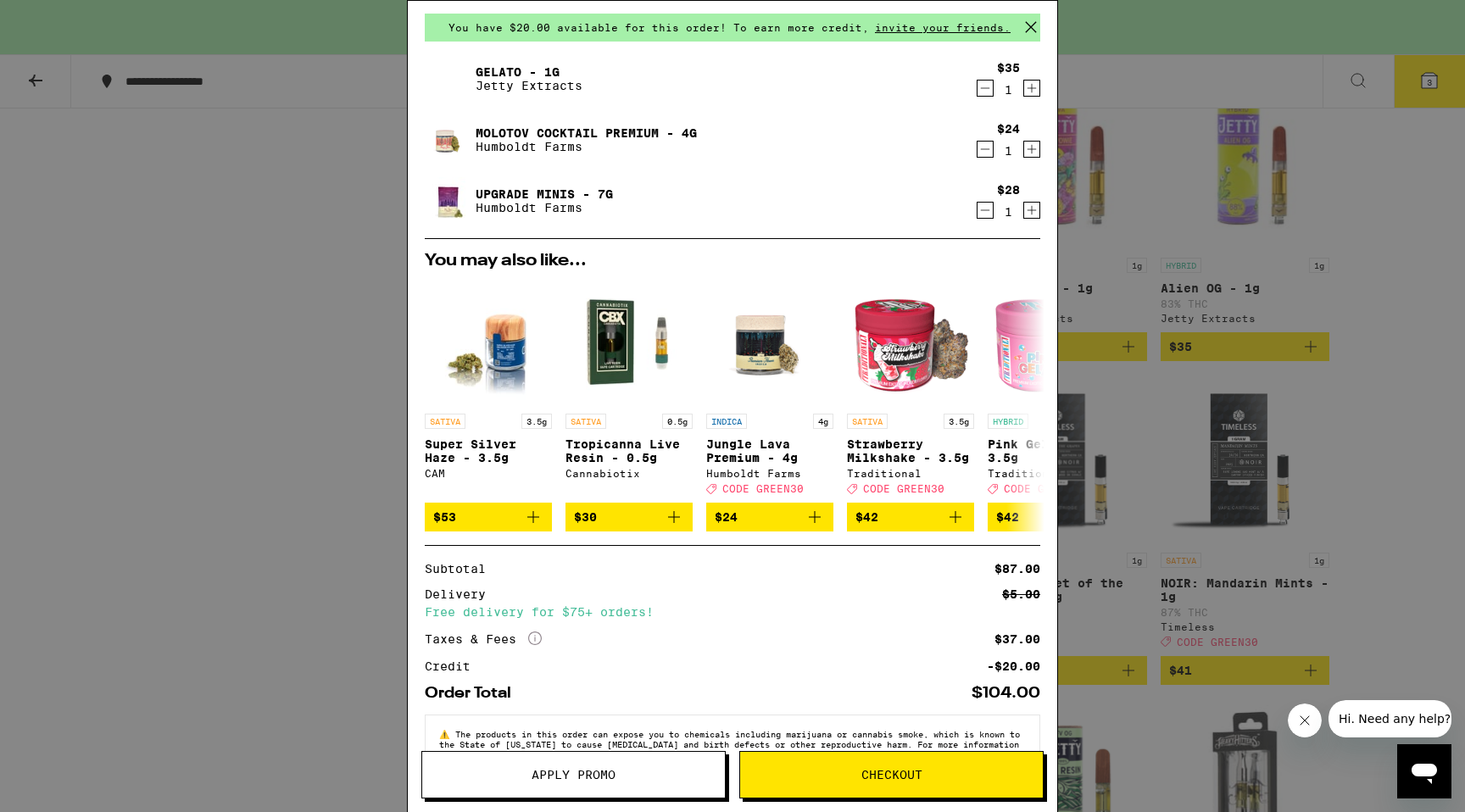
scroll to position [115, 0]
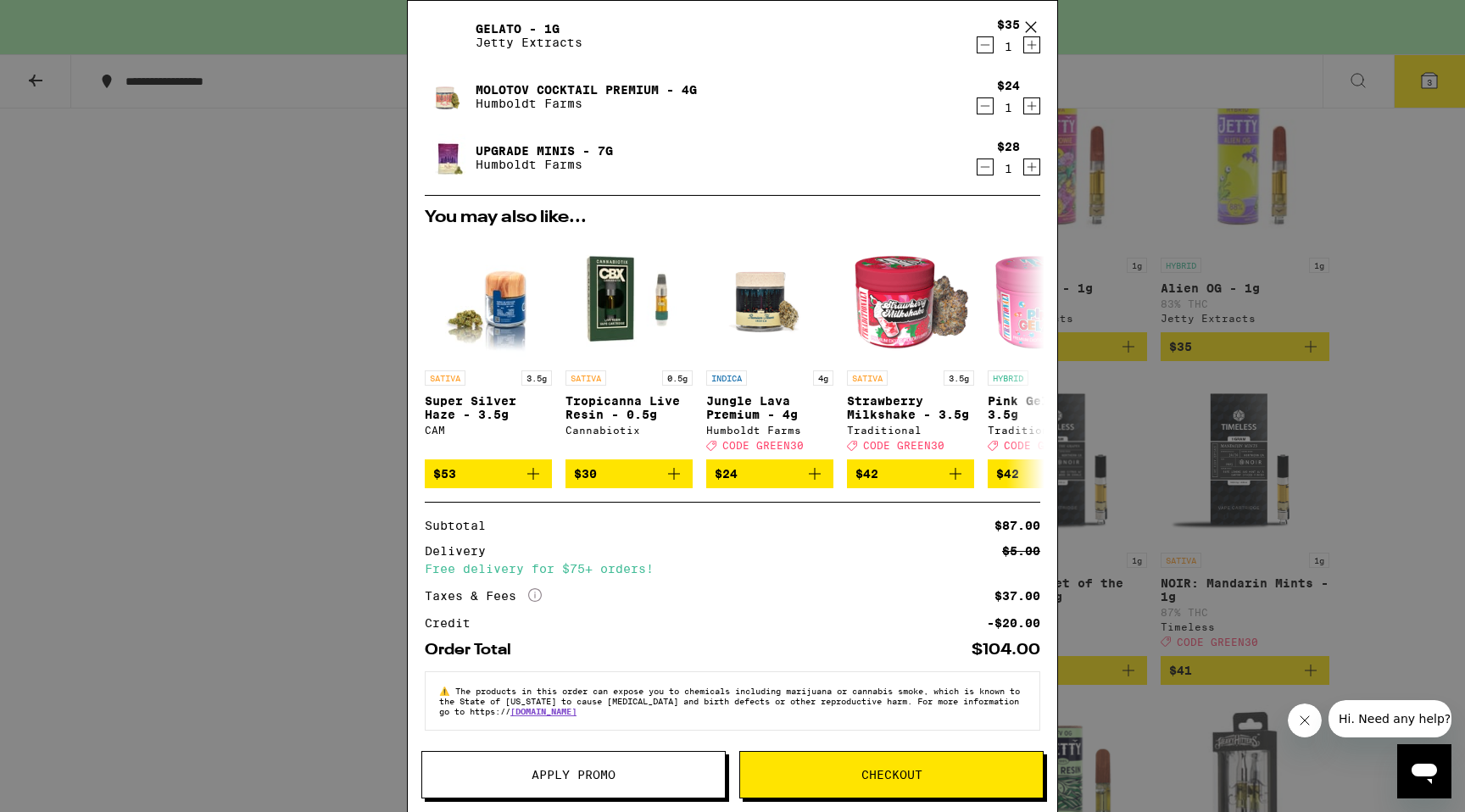
click at [580, 777] on span "Apply Promo" at bounding box center [573, 775] width 84 height 12
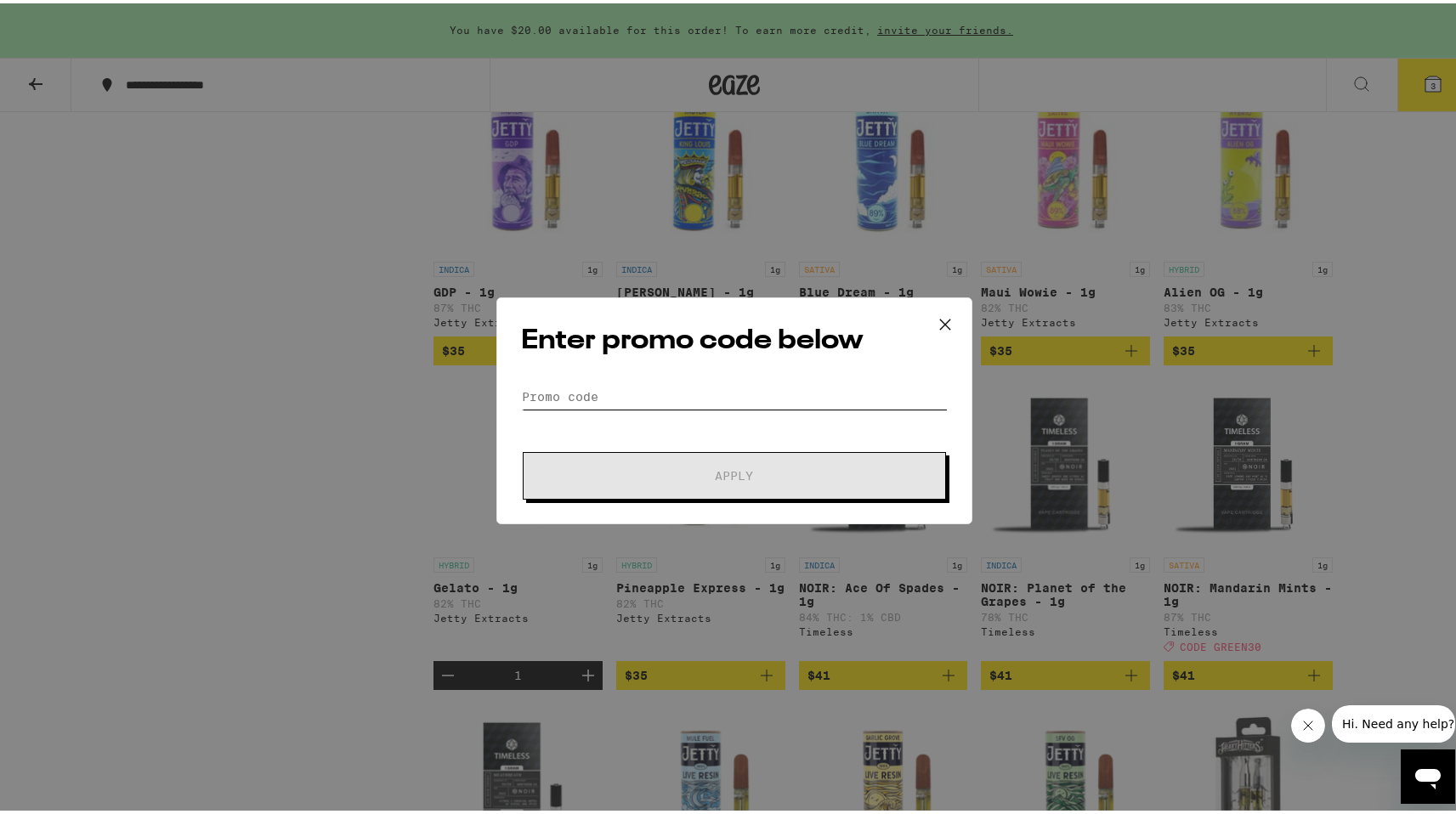
click at [651, 391] on input "Promo Code" at bounding box center [735, 393] width 427 height 25
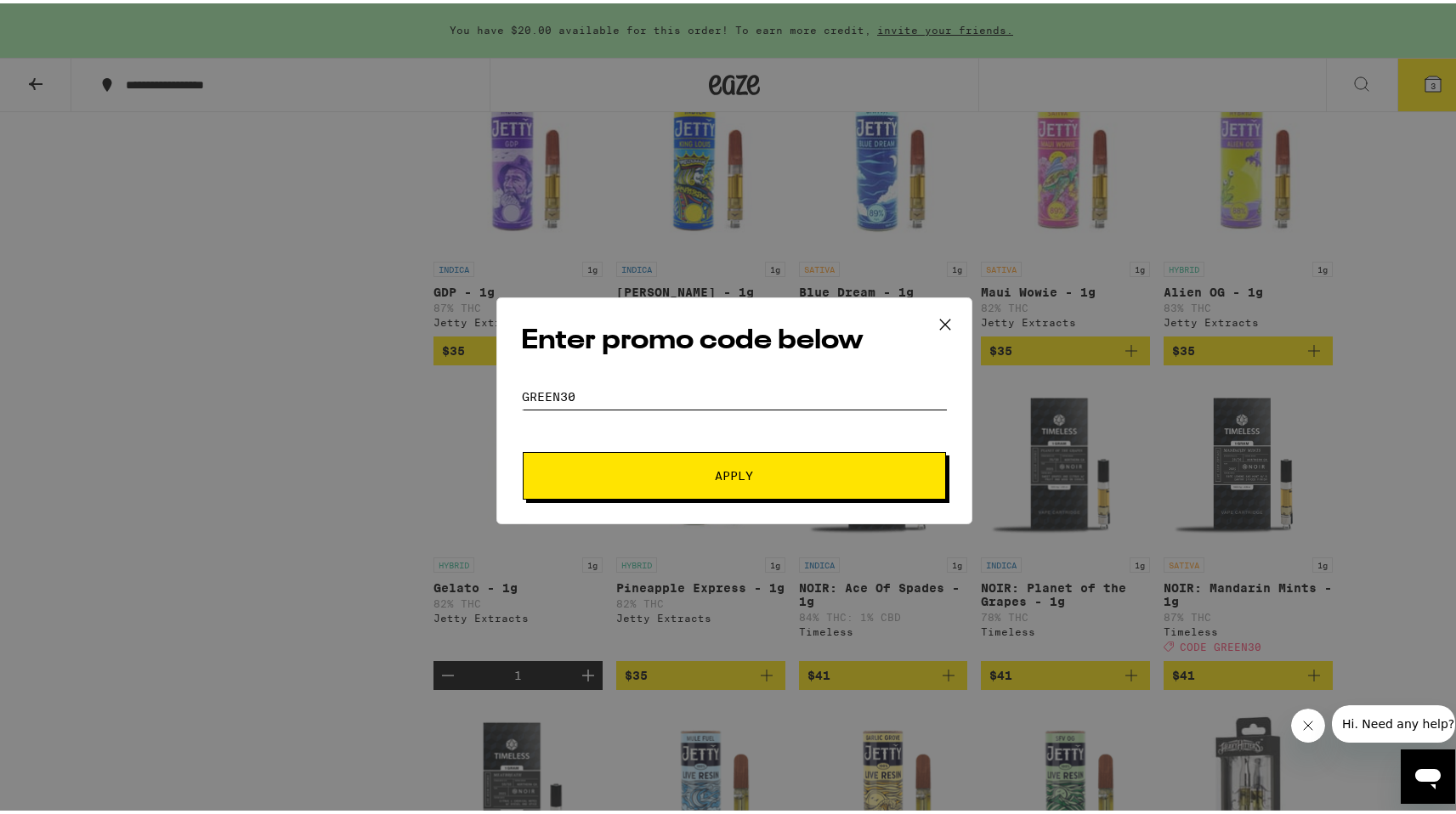
type input "green30"
click at [645, 485] on button "Apply" at bounding box center [735, 472] width 423 height 48
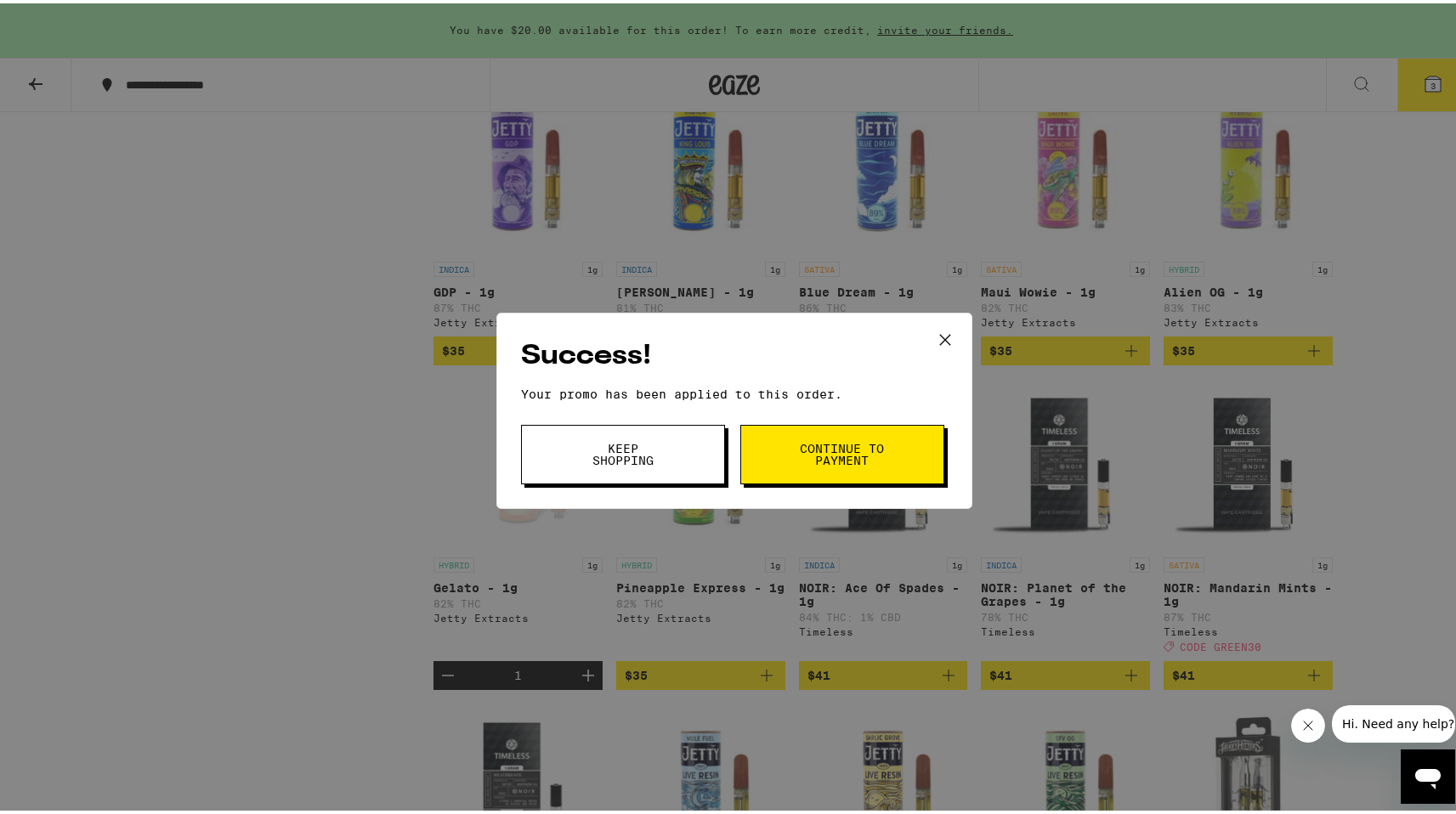
click at [656, 452] on span "Keep Shopping" at bounding box center [622, 451] width 87 height 23
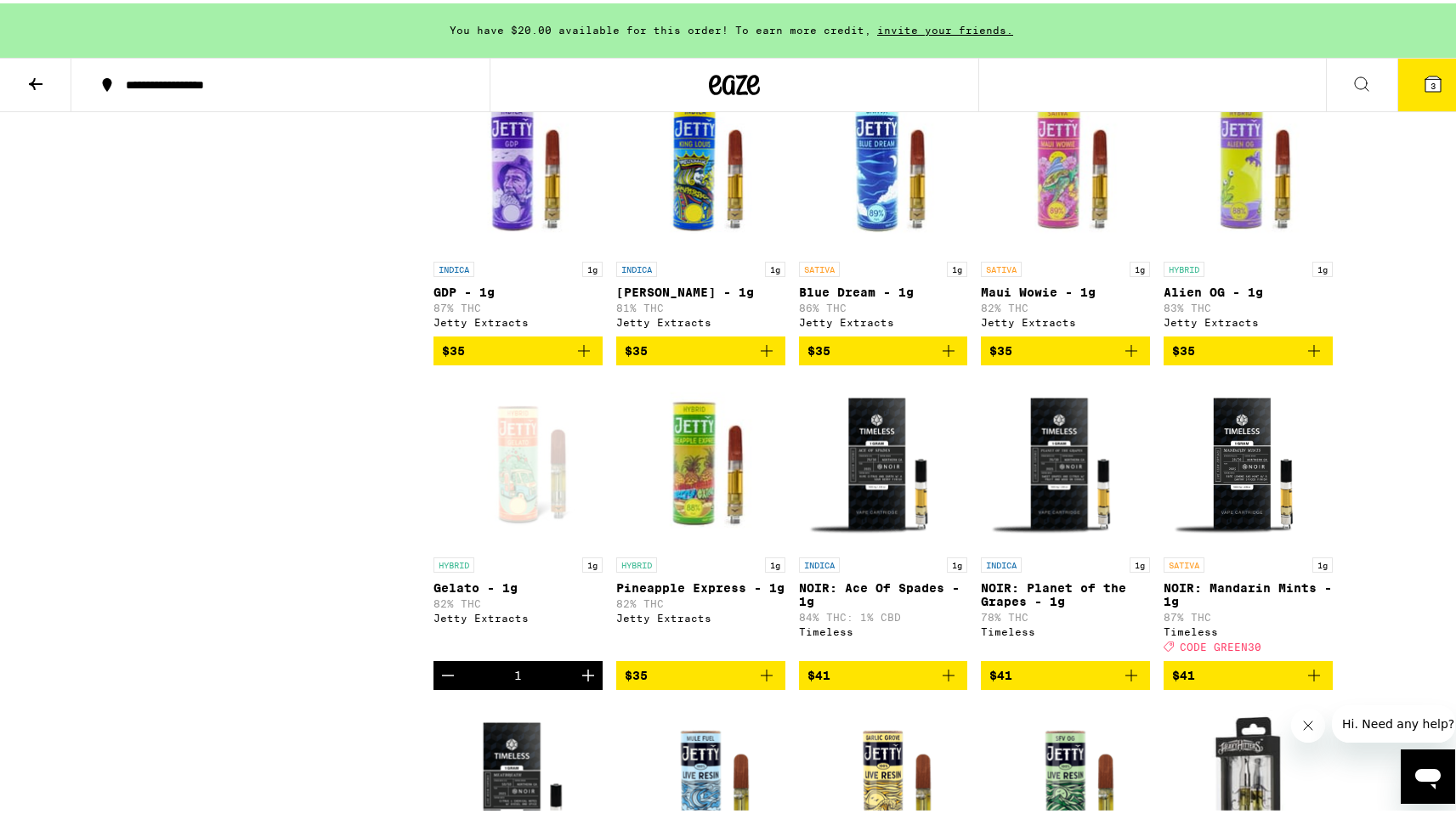
click at [1409, 80] on button "3" at bounding box center [1433, 81] width 71 height 52
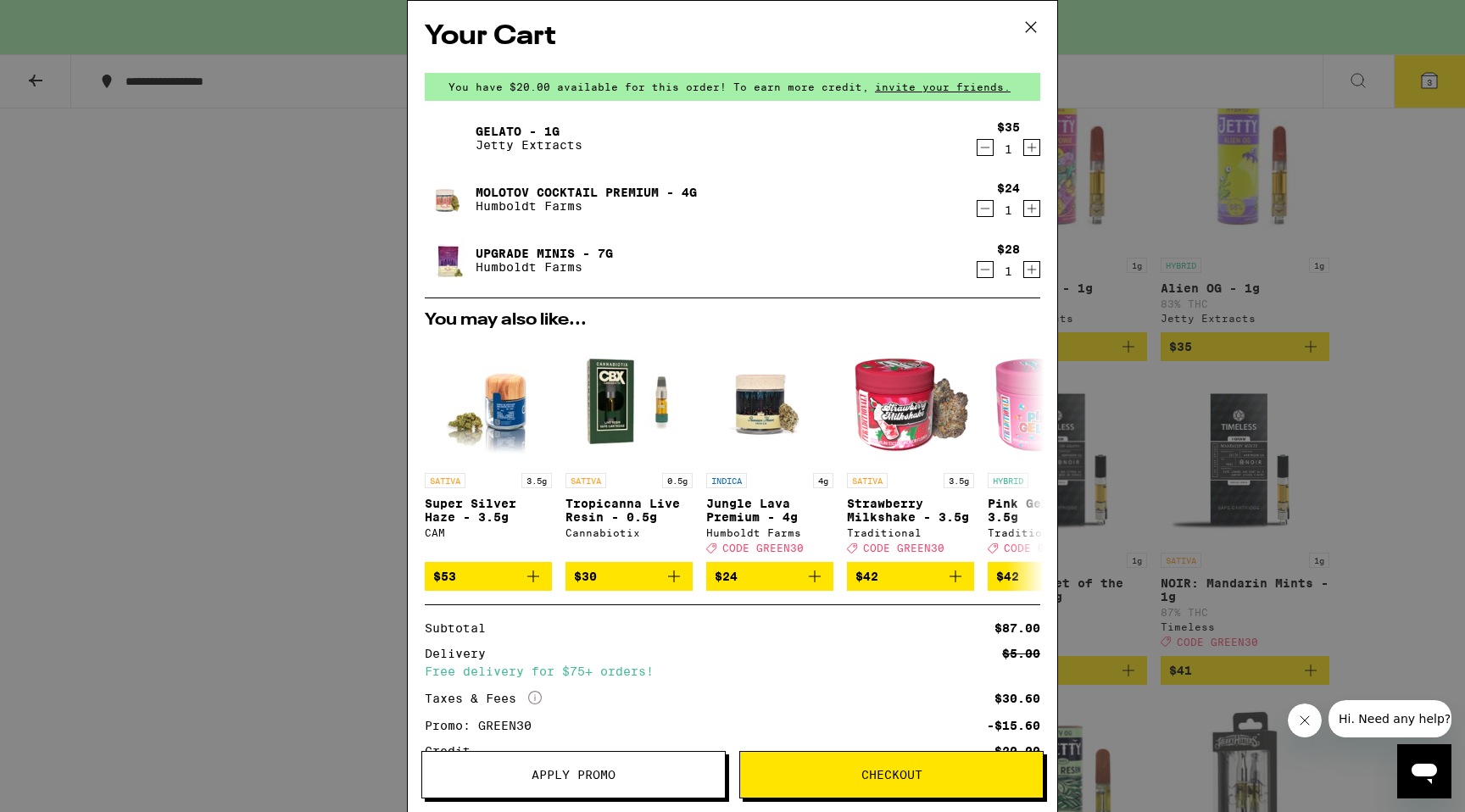
scroll to position [140, 0]
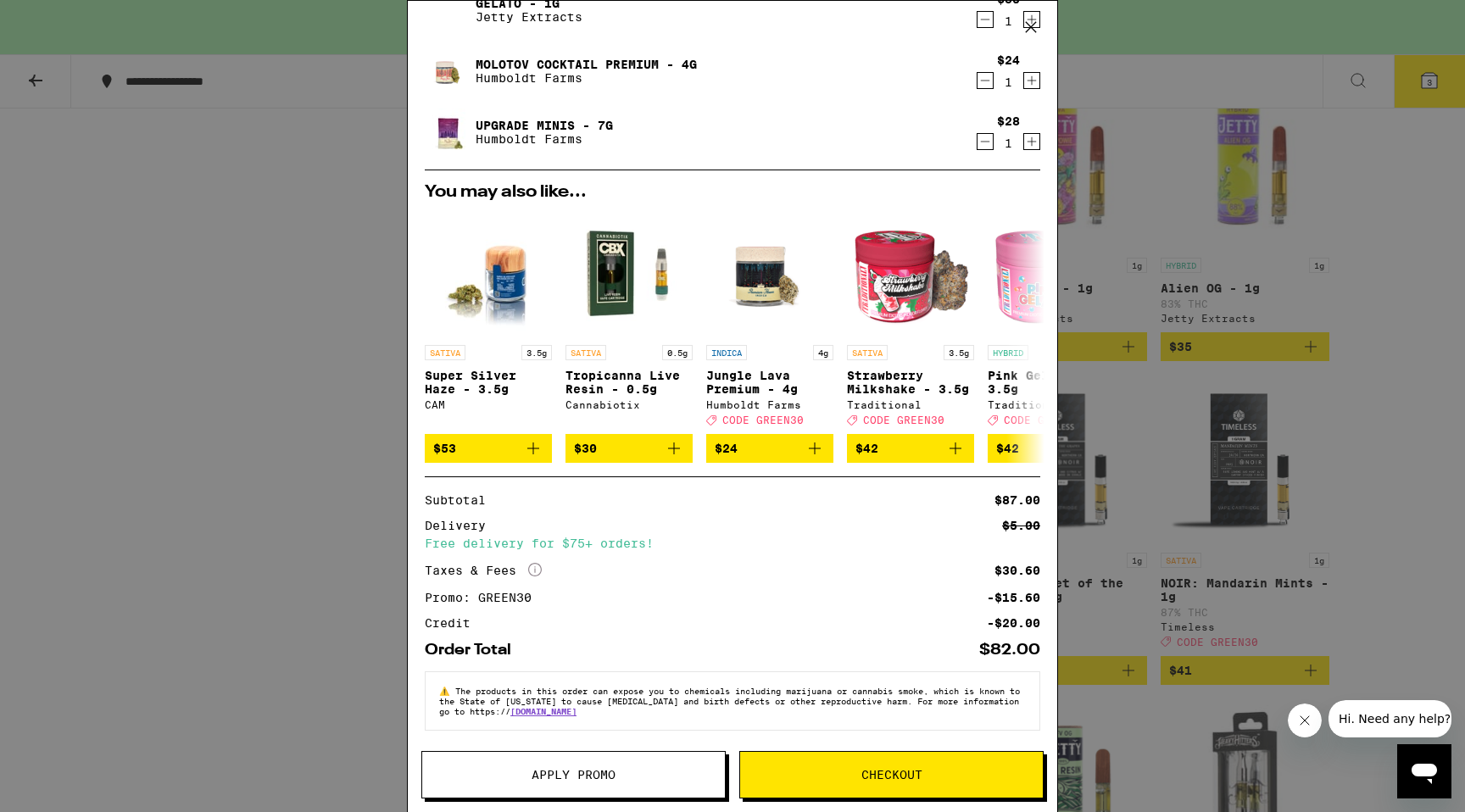
click at [908, 780] on span "Checkout" at bounding box center [892, 775] width 61 height 12
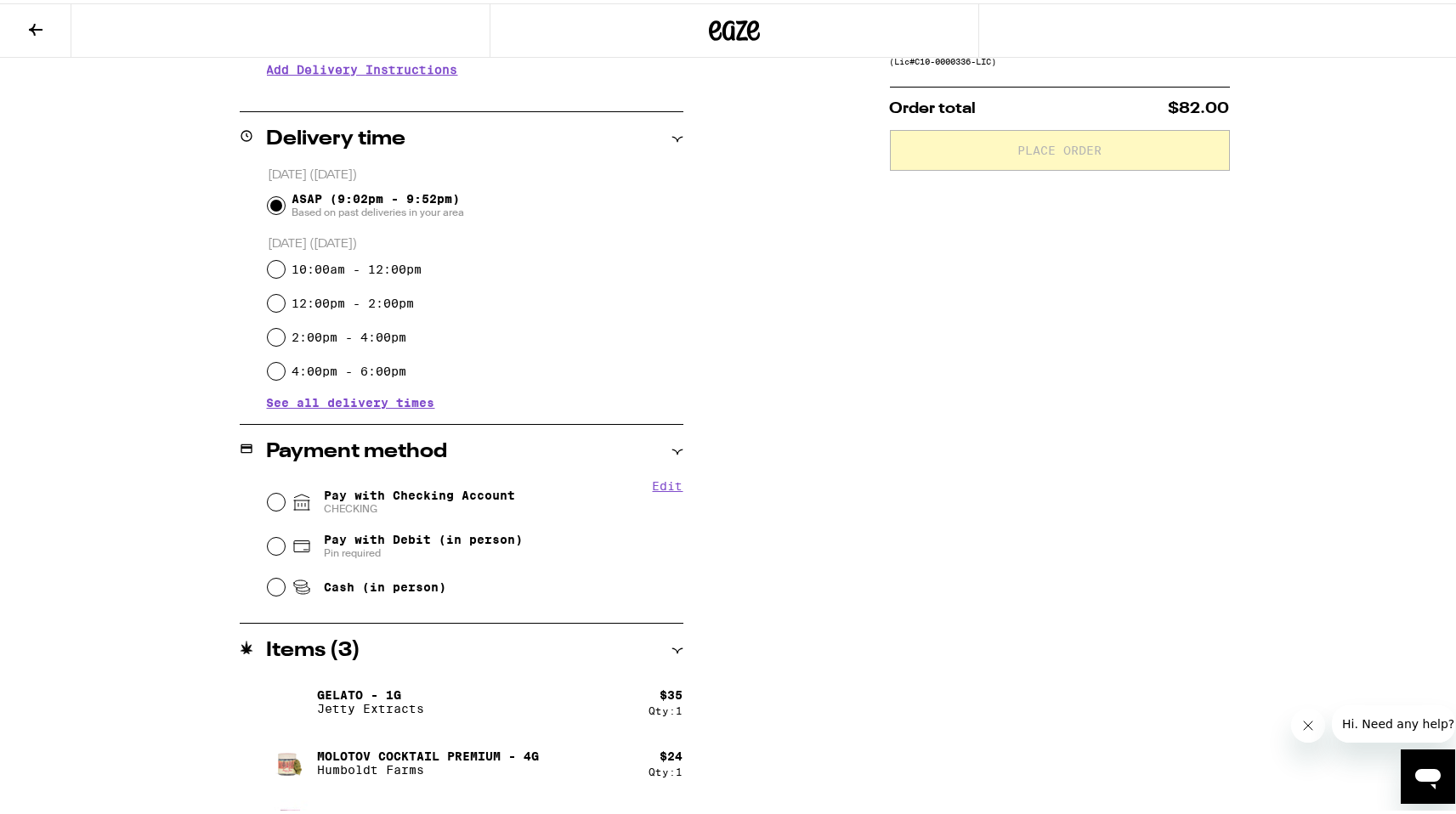
scroll to position [412, 0]
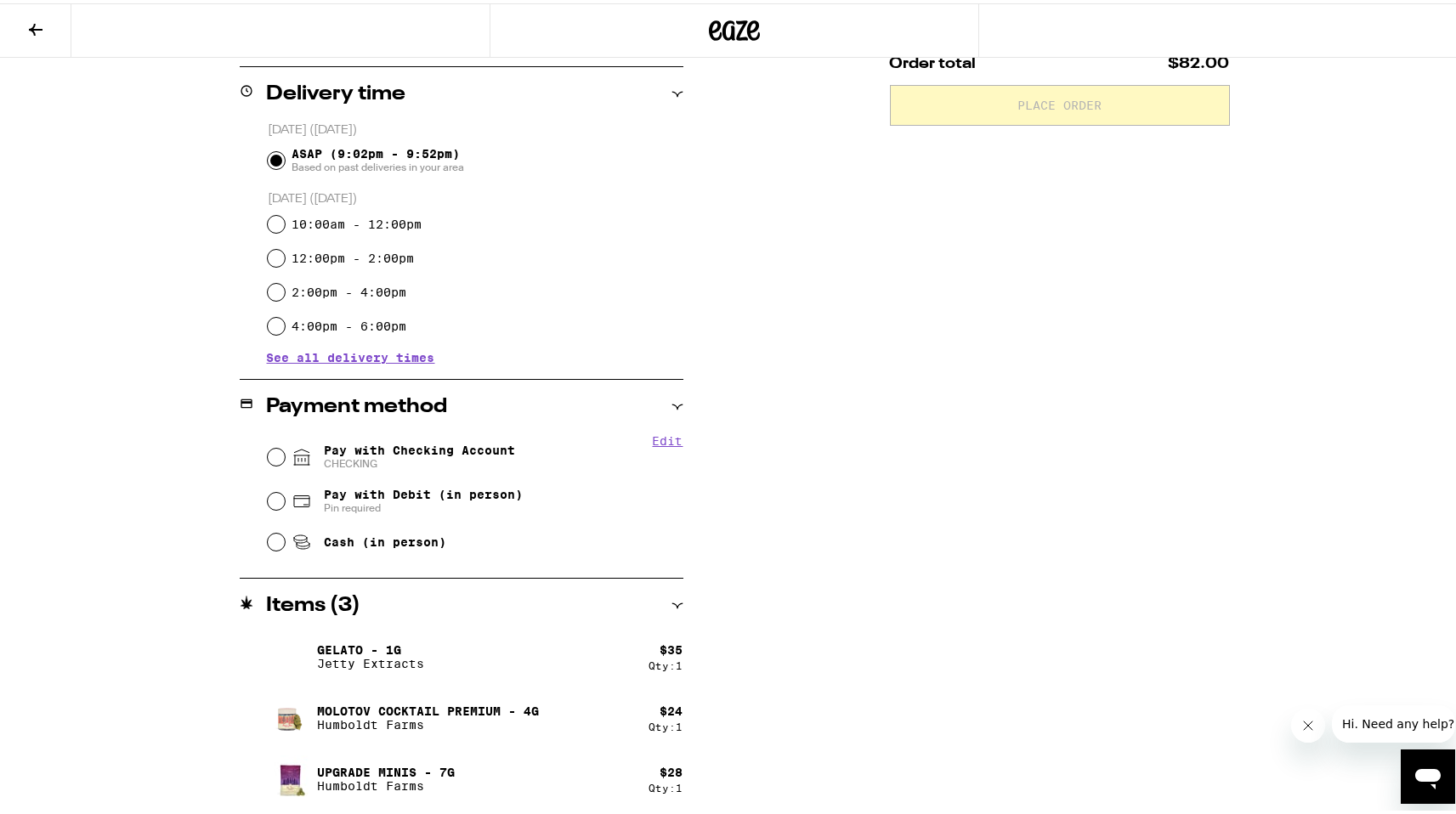
click at [397, 451] on span "Pay with Checking Account CHECKING" at bounding box center [419, 453] width 191 height 27
click at [284, 451] on input "Pay with Checking Account CHECKING" at bounding box center [276, 454] width 17 height 17
radio input "true"
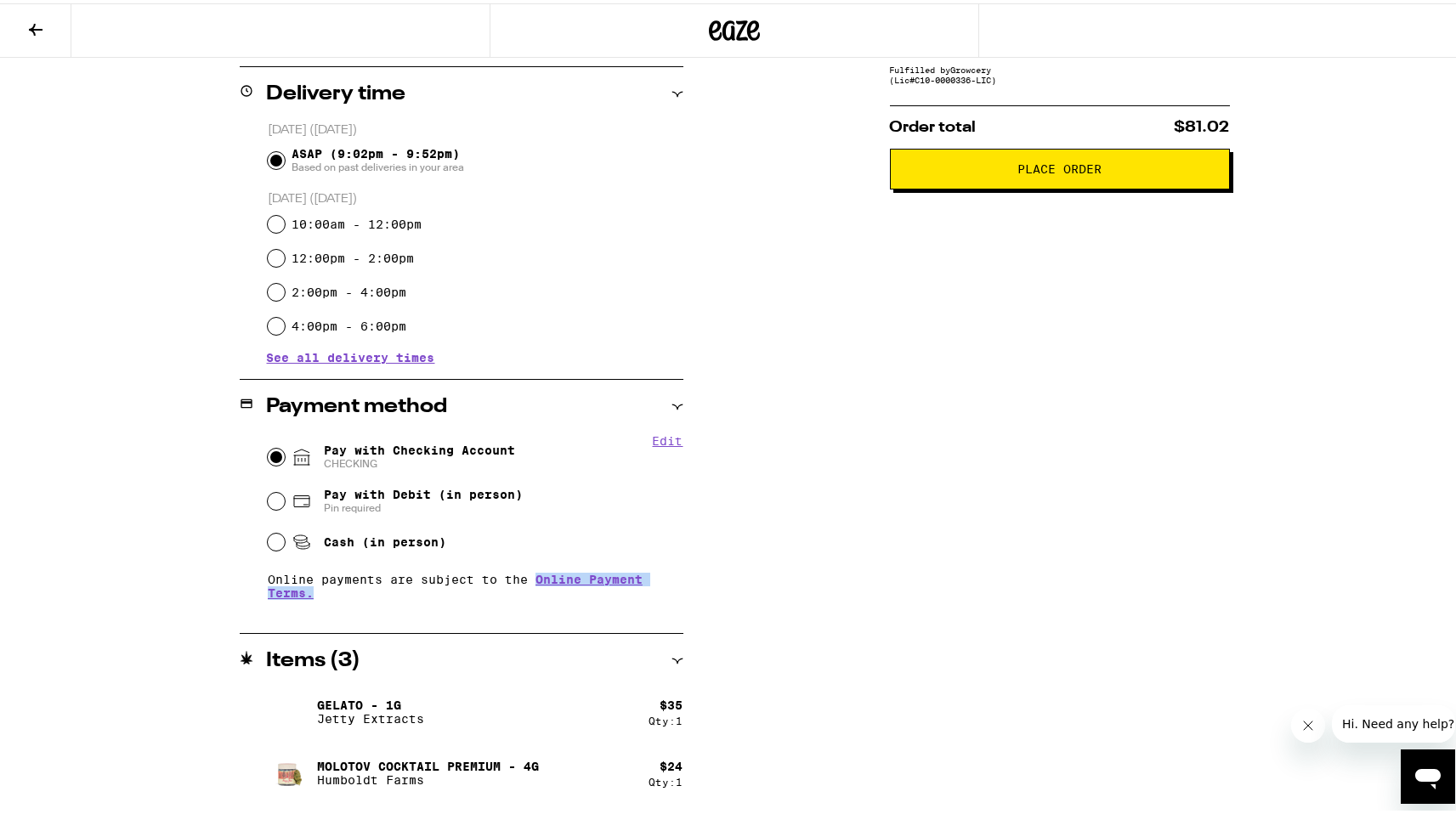
click at [1004, 159] on button "Place Order" at bounding box center [1059, 166] width 340 height 41
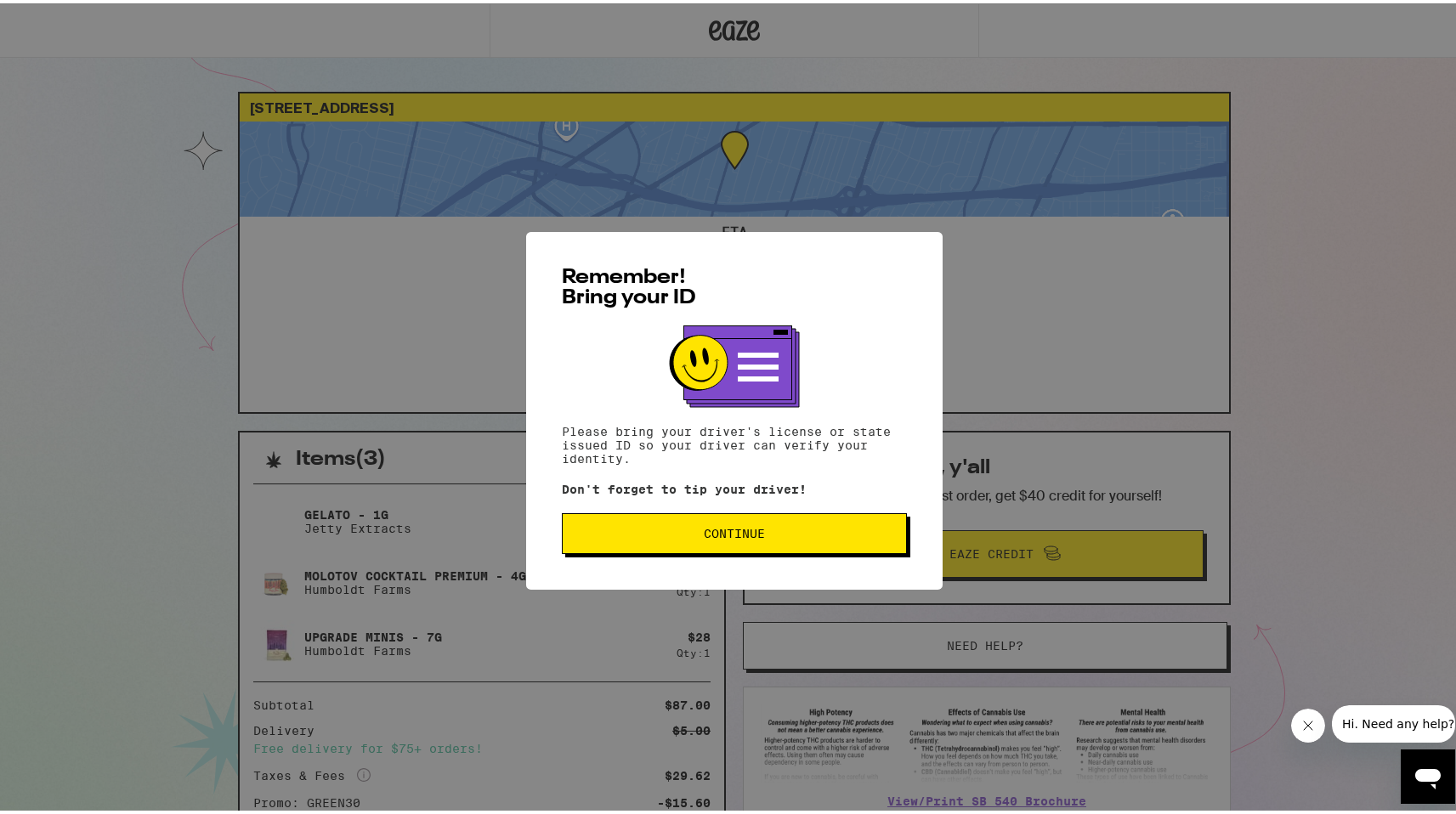
click at [718, 543] on button "Continue" at bounding box center [734, 531] width 345 height 41
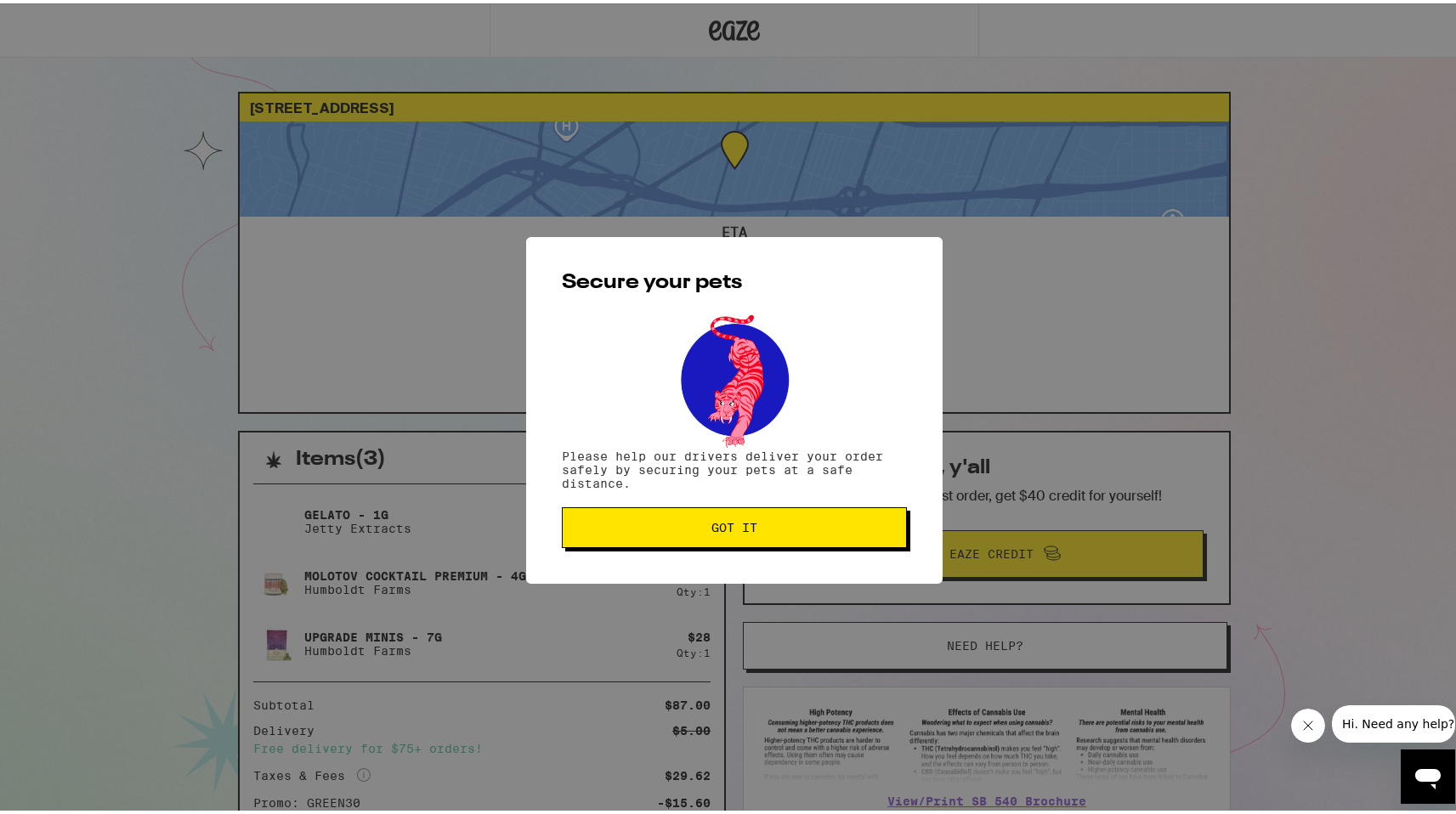
click at [718, 543] on button "Got it" at bounding box center [734, 525] width 345 height 41
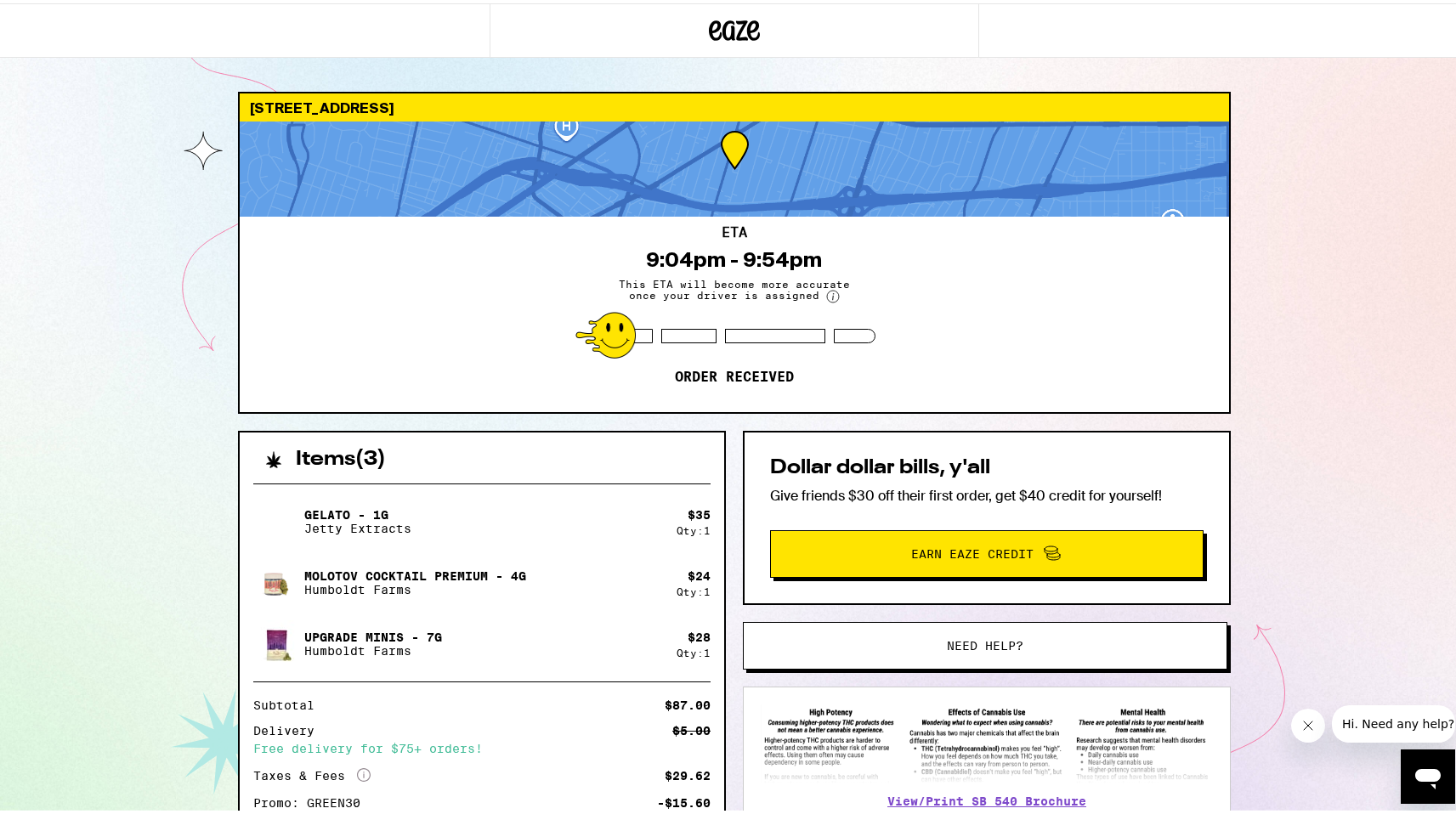
scroll to position [152, 0]
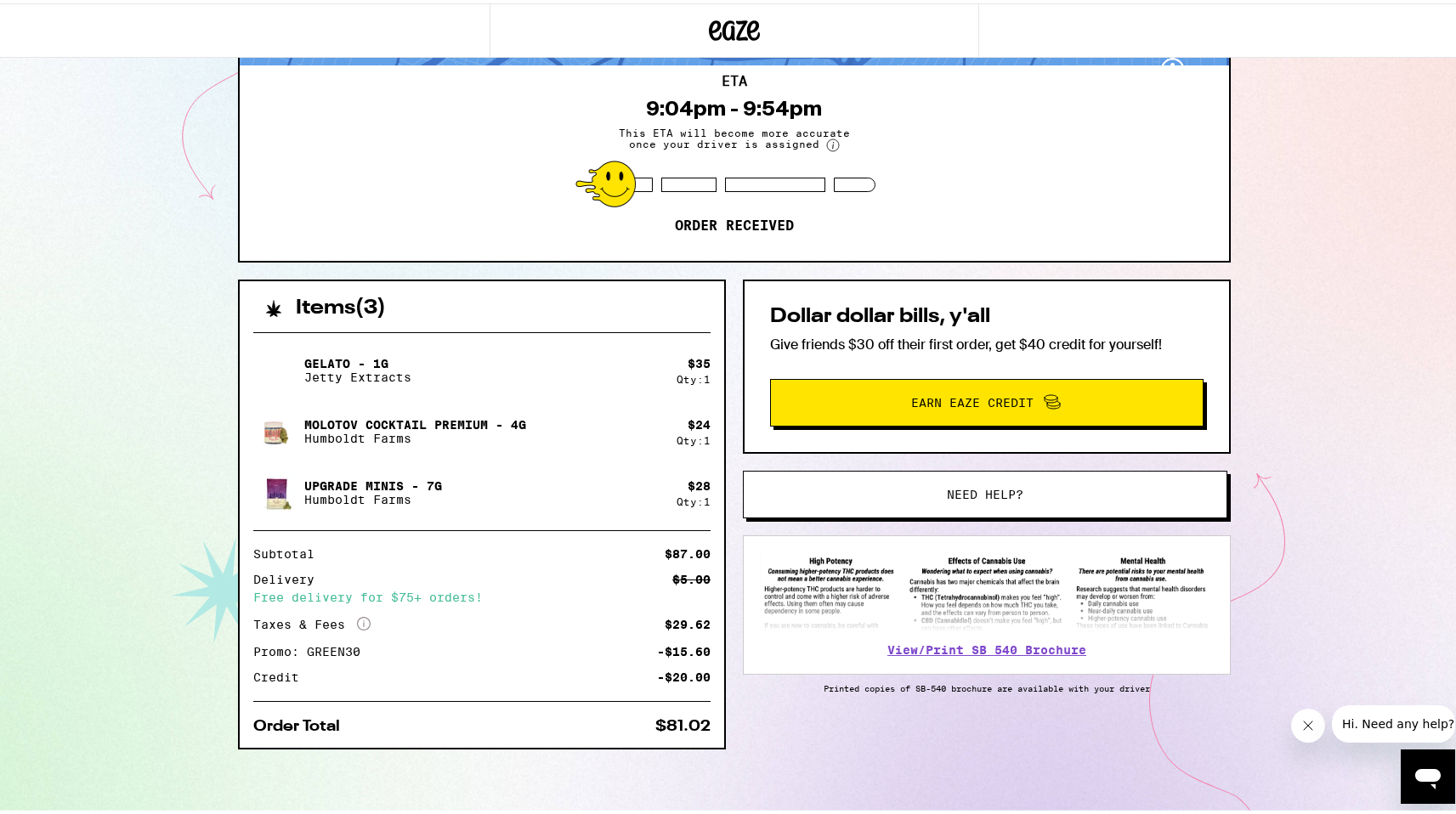
click at [261, 350] on img at bounding box center [277, 367] width 48 height 48
